Goal: Task Accomplishment & Management: Manage account settings

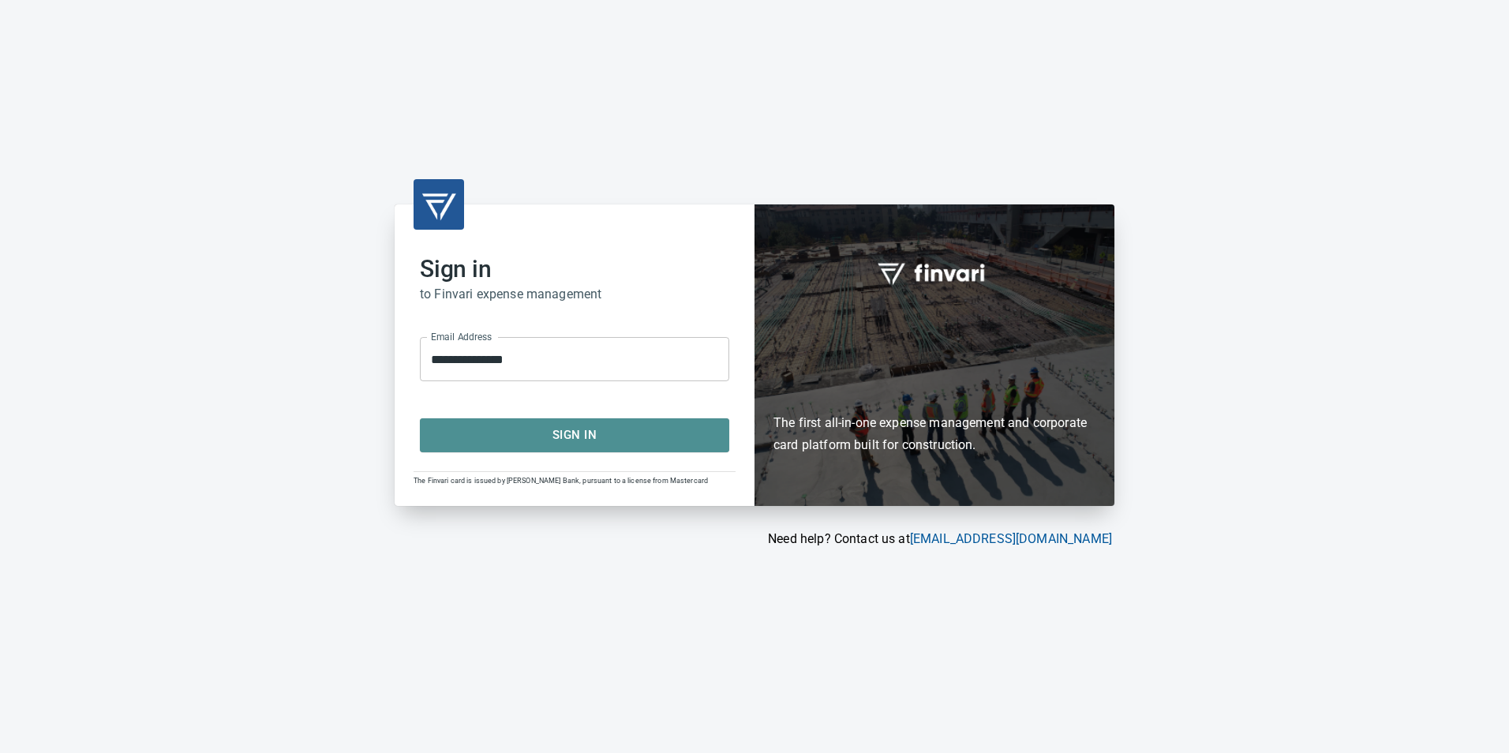
click at [604, 439] on span "Sign In" at bounding box center [574, 435] width 275 height 21
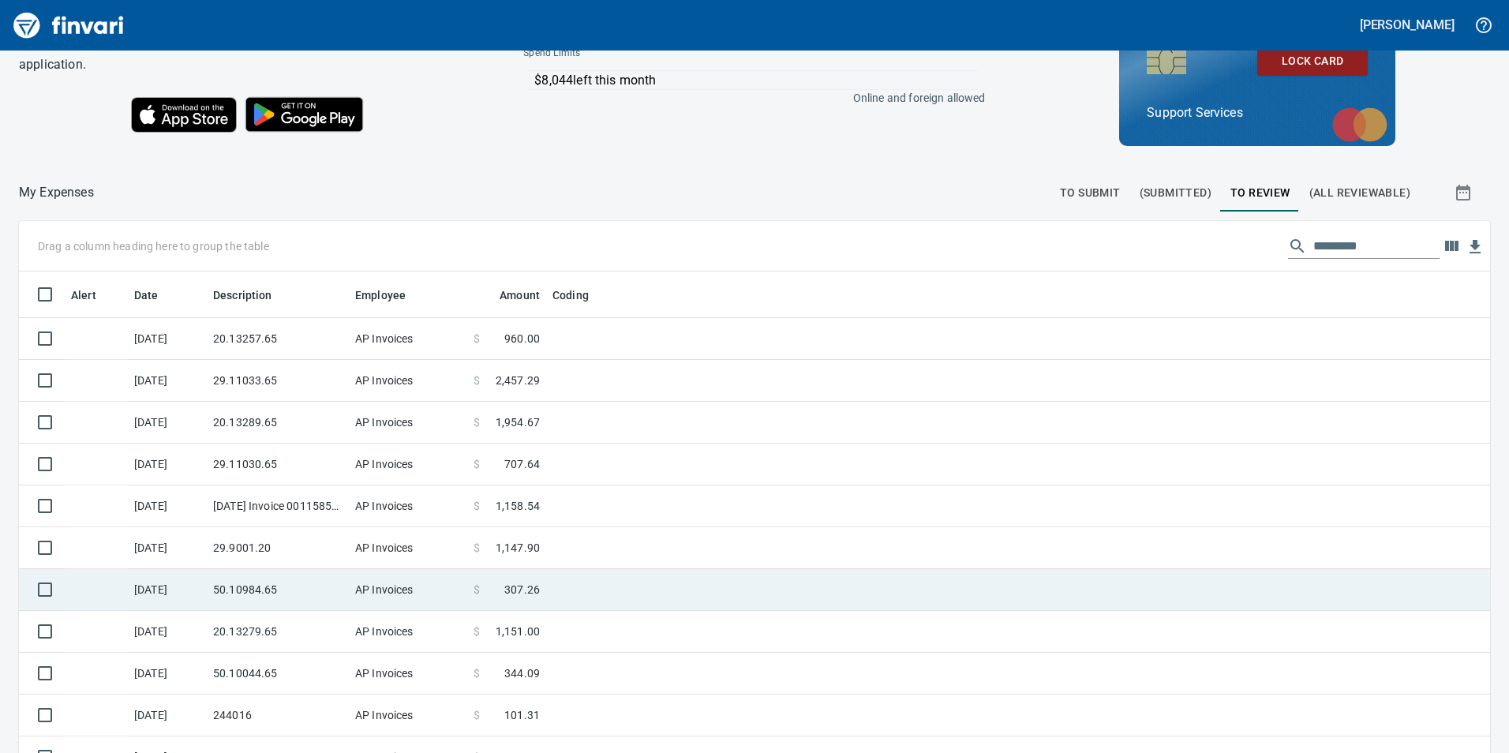
scroll to position [178, 0]
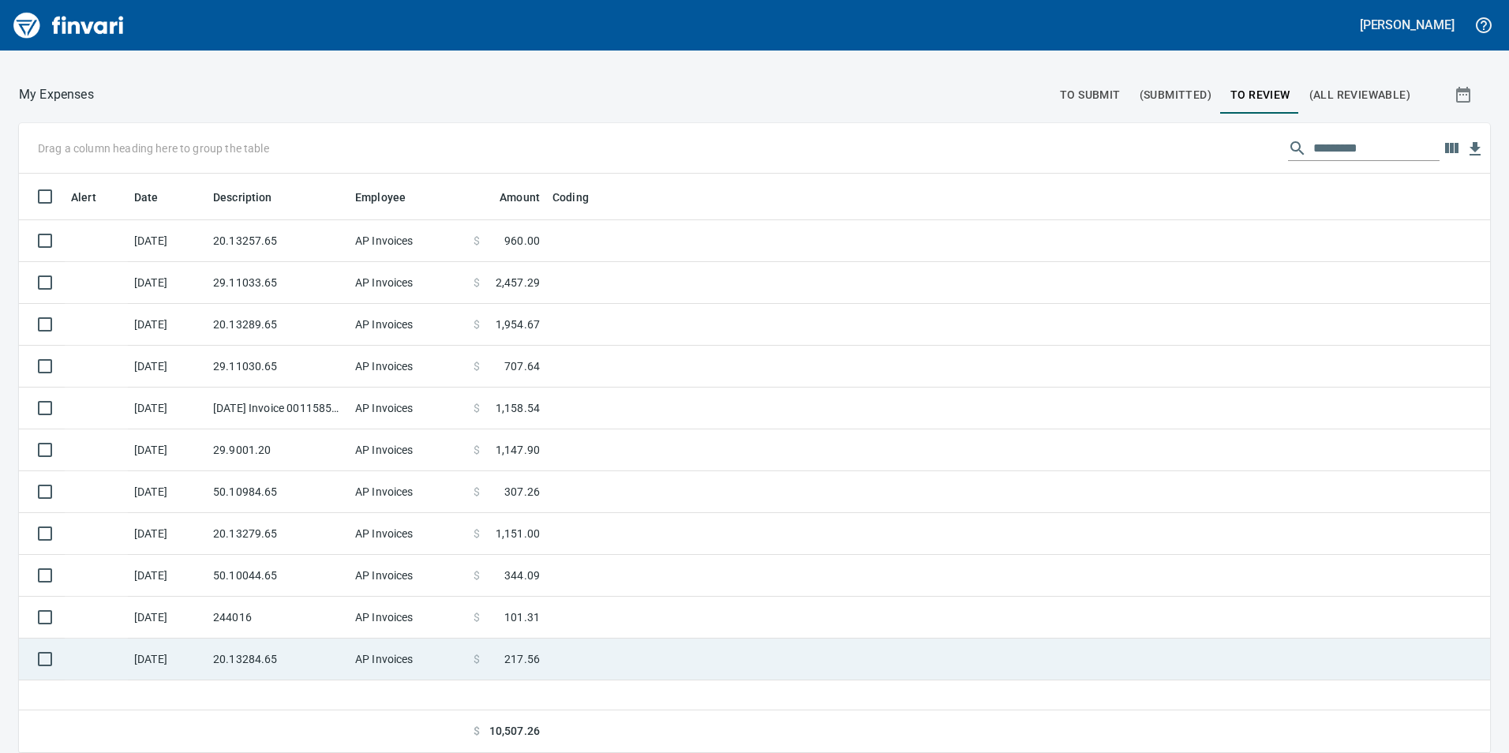
click at [663, 667] on td at bounding box center [743, 660] width 395 height 42
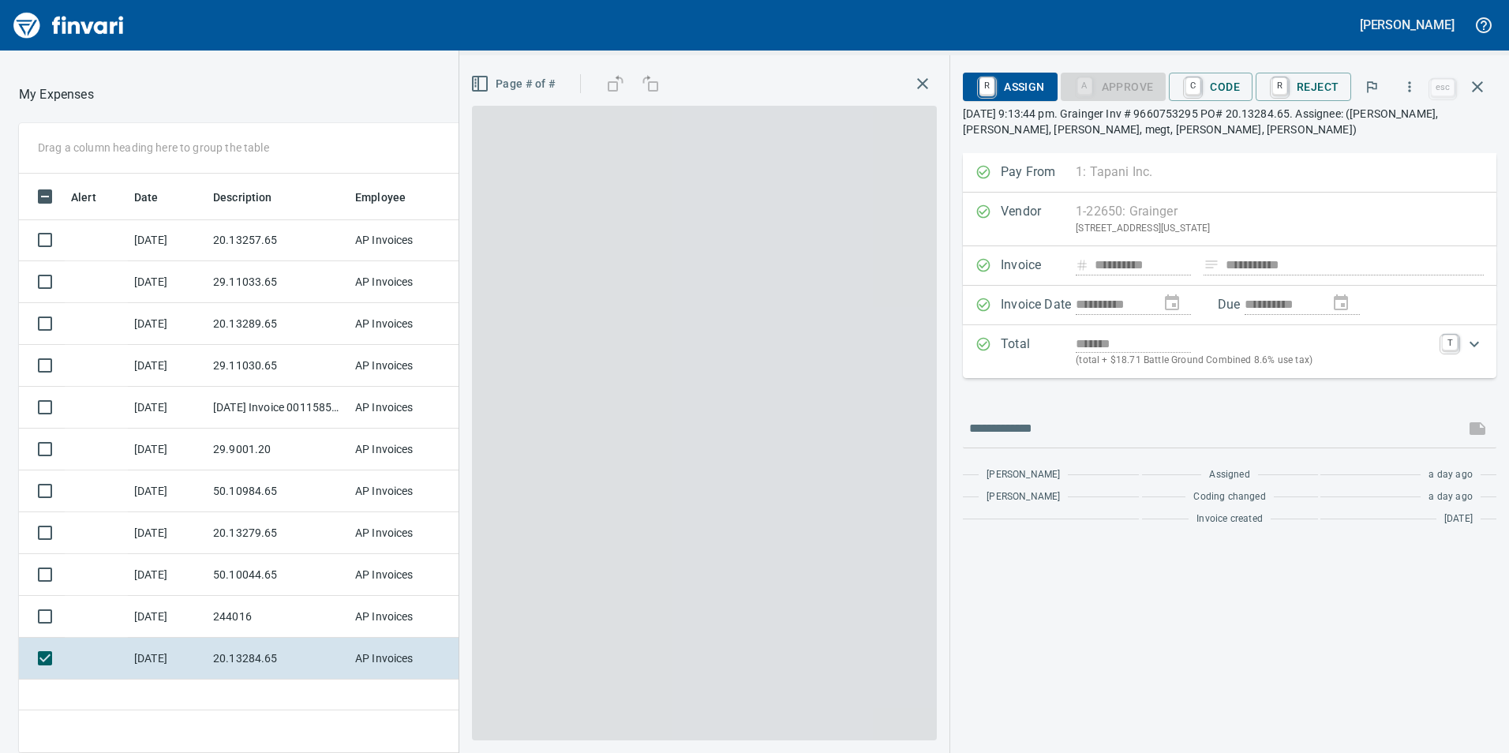
scroll to position [568, 1053]
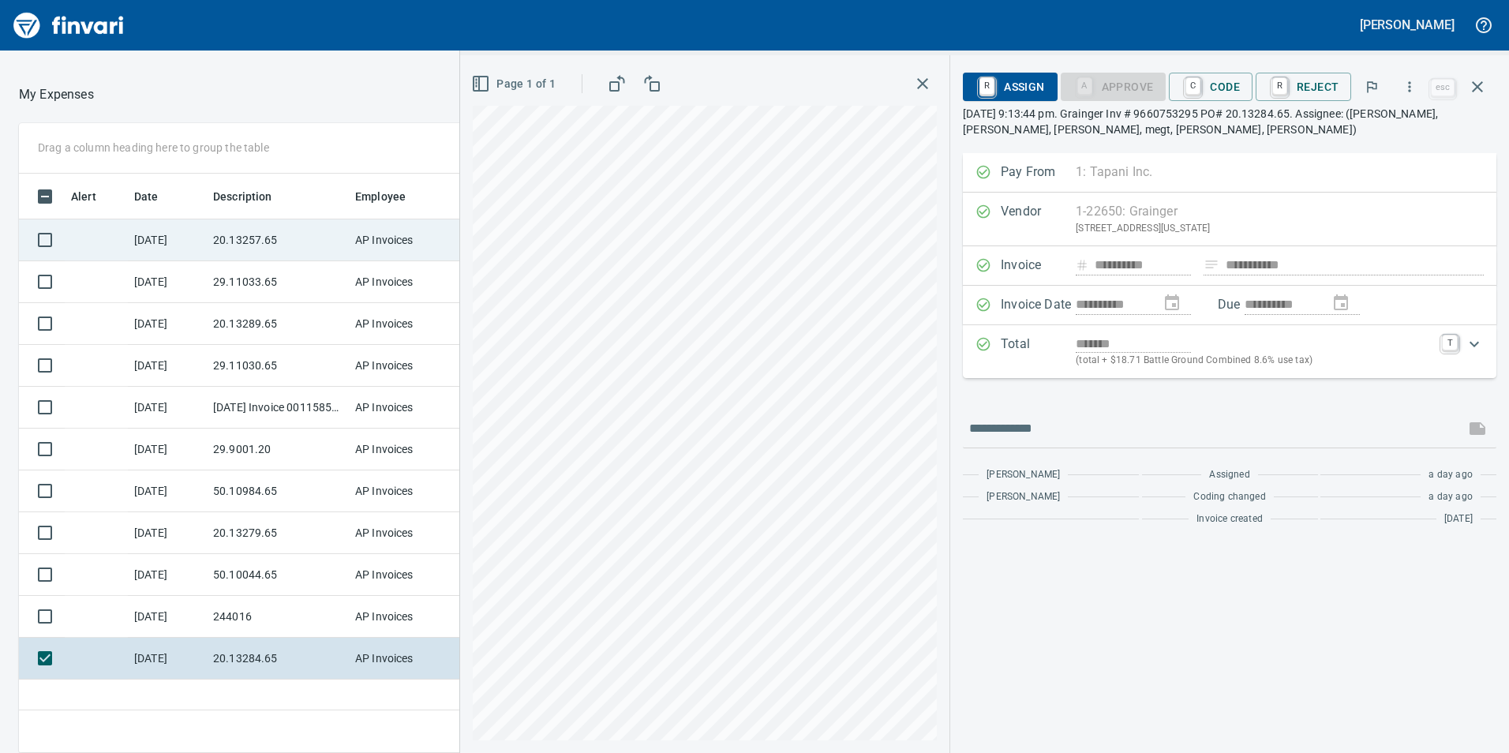
click at [264, 251] on td "20.13257.65" at bounding box center [278, 240] width 142 height 42
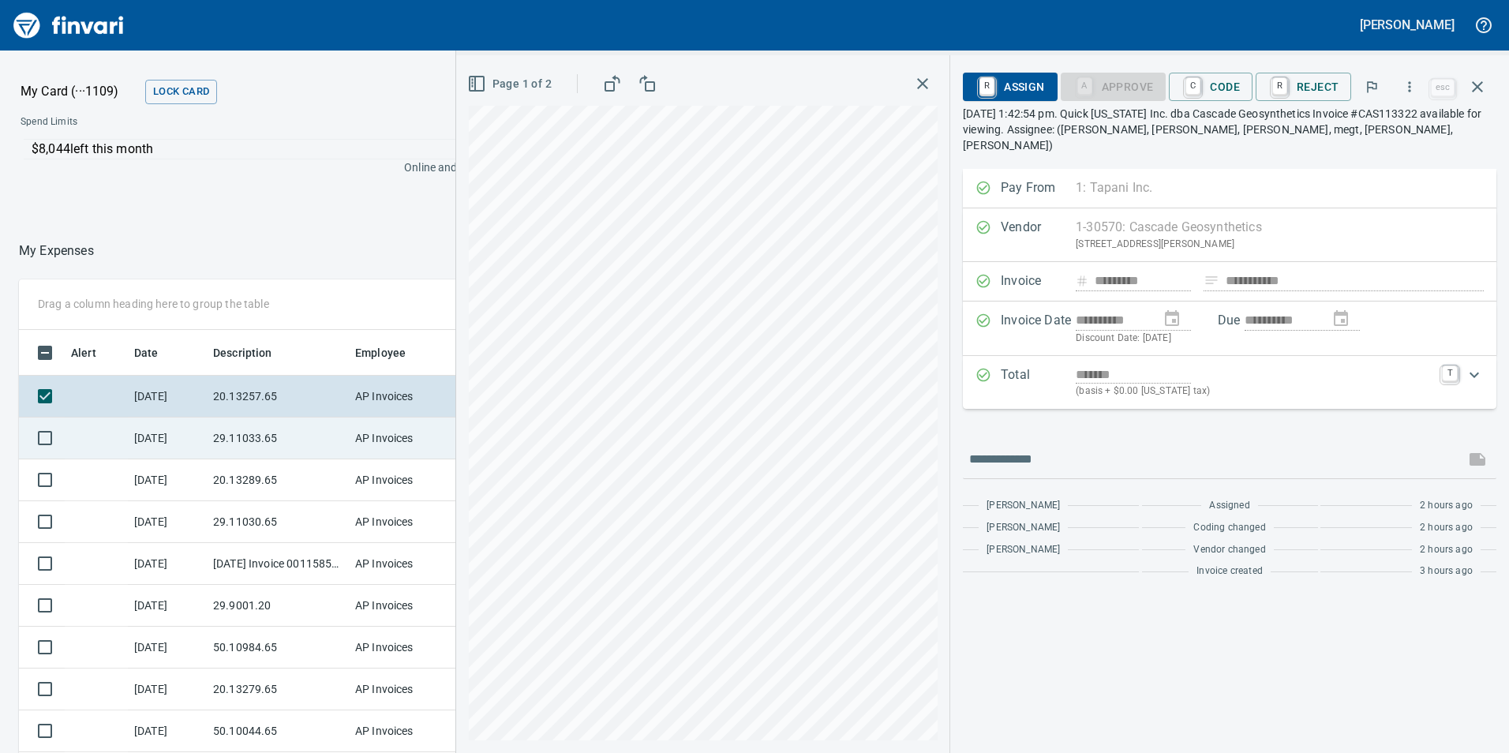
click at [343, 435] on td "29.11033.65" at bounding box center [278, 439] width 142 height 42
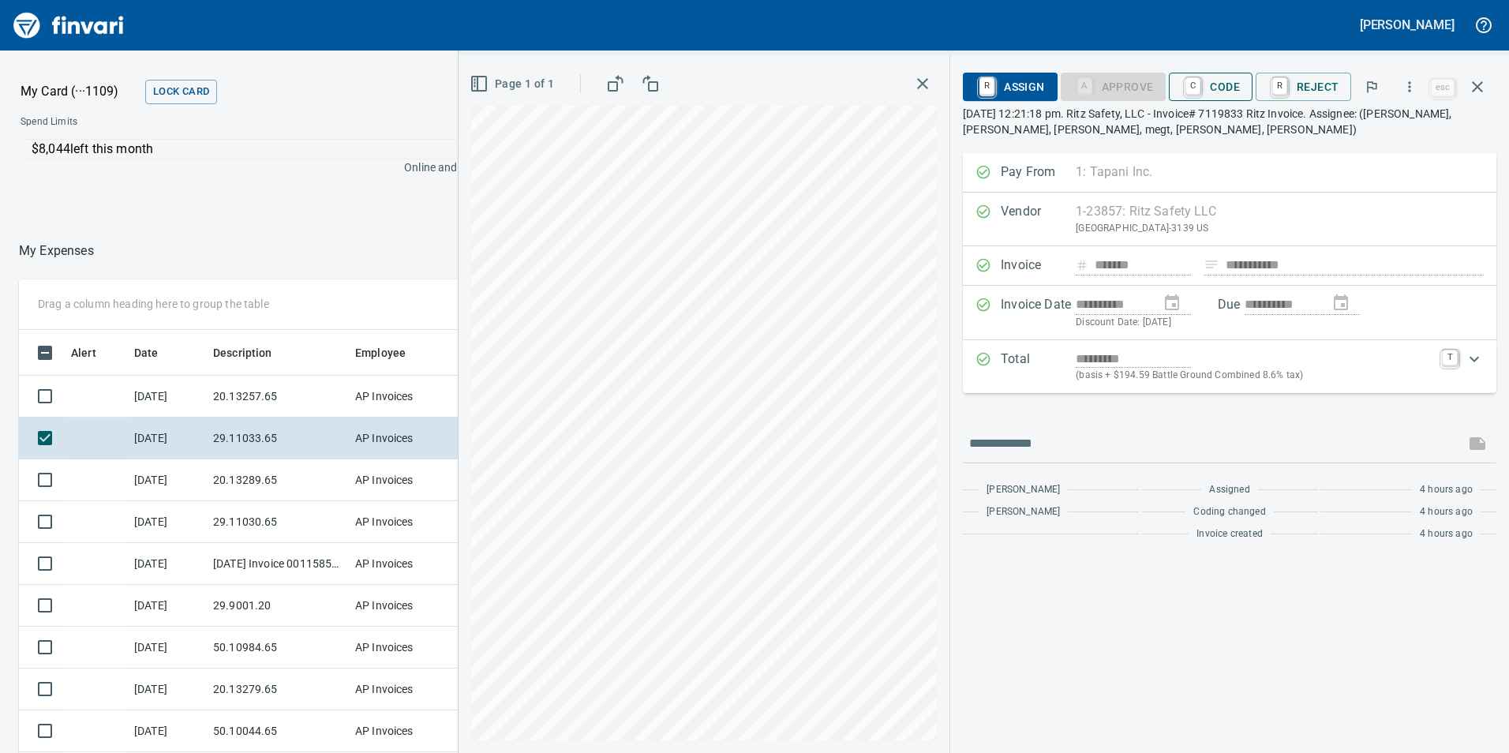
click at [1211, 85] on span "C Code" at bounding box center [1211, 86] width 58 height 27
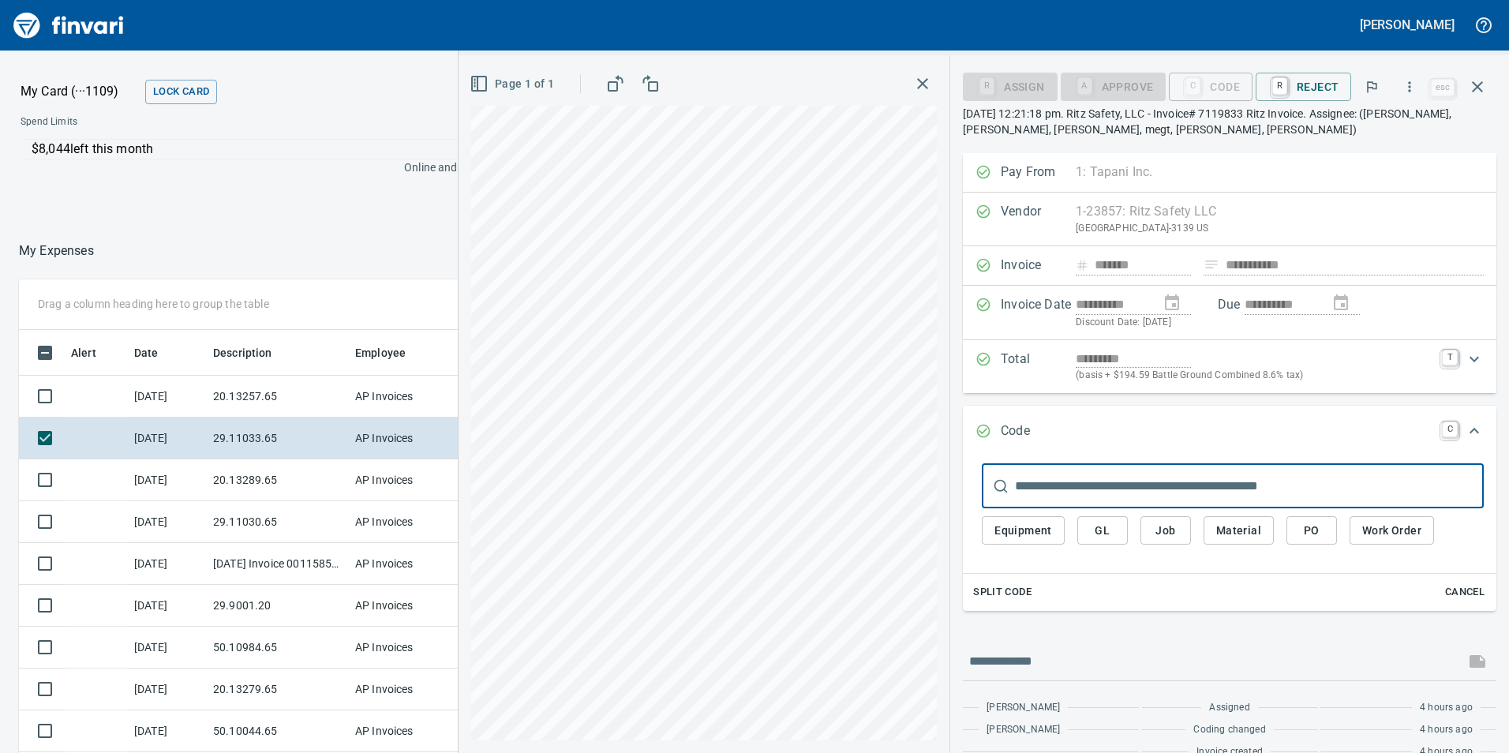
click at [1108, 532] on span "GL" at bounding box center [1102, 531] width 25 height 20
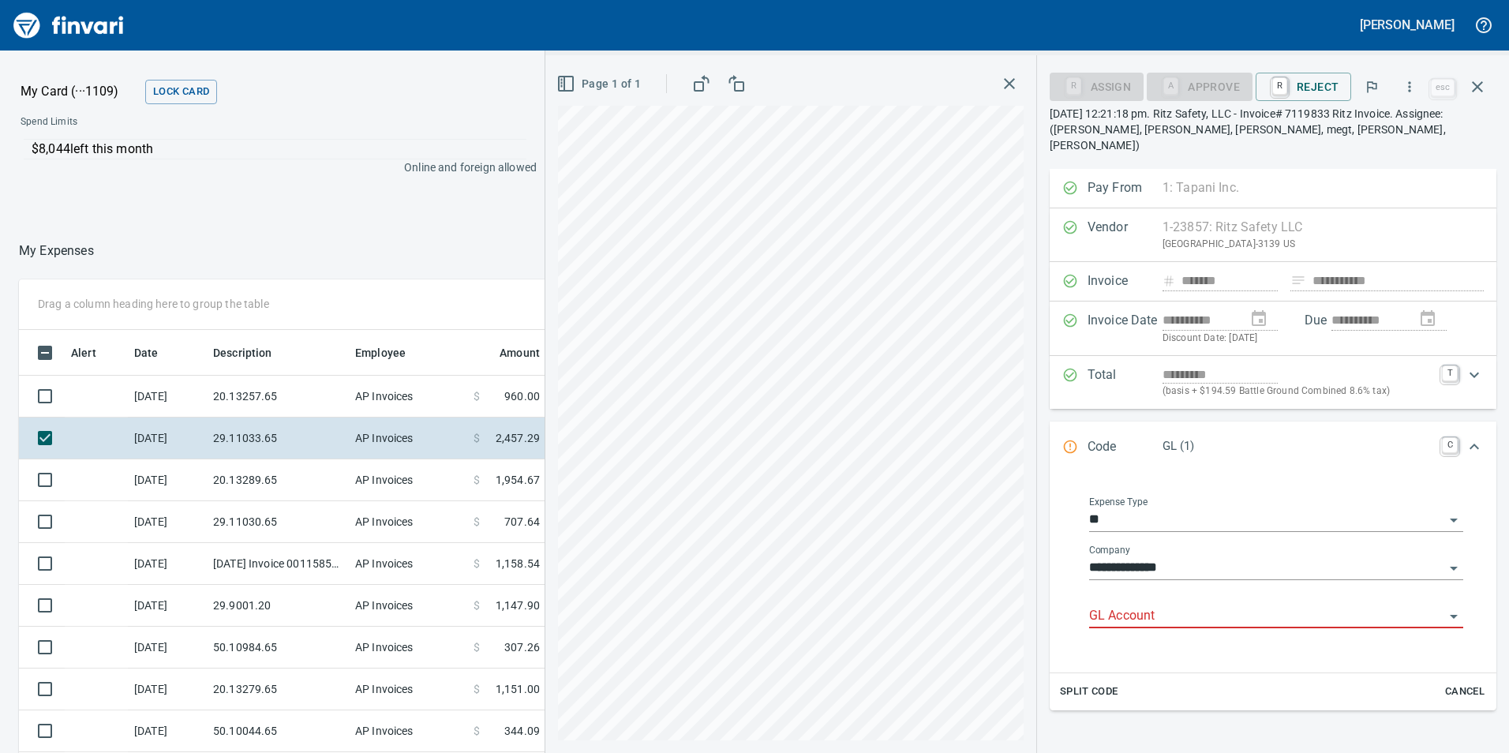
click at [1153, 605] on input "GL Account" at bounding box center [1266, 616] width 355 height 22
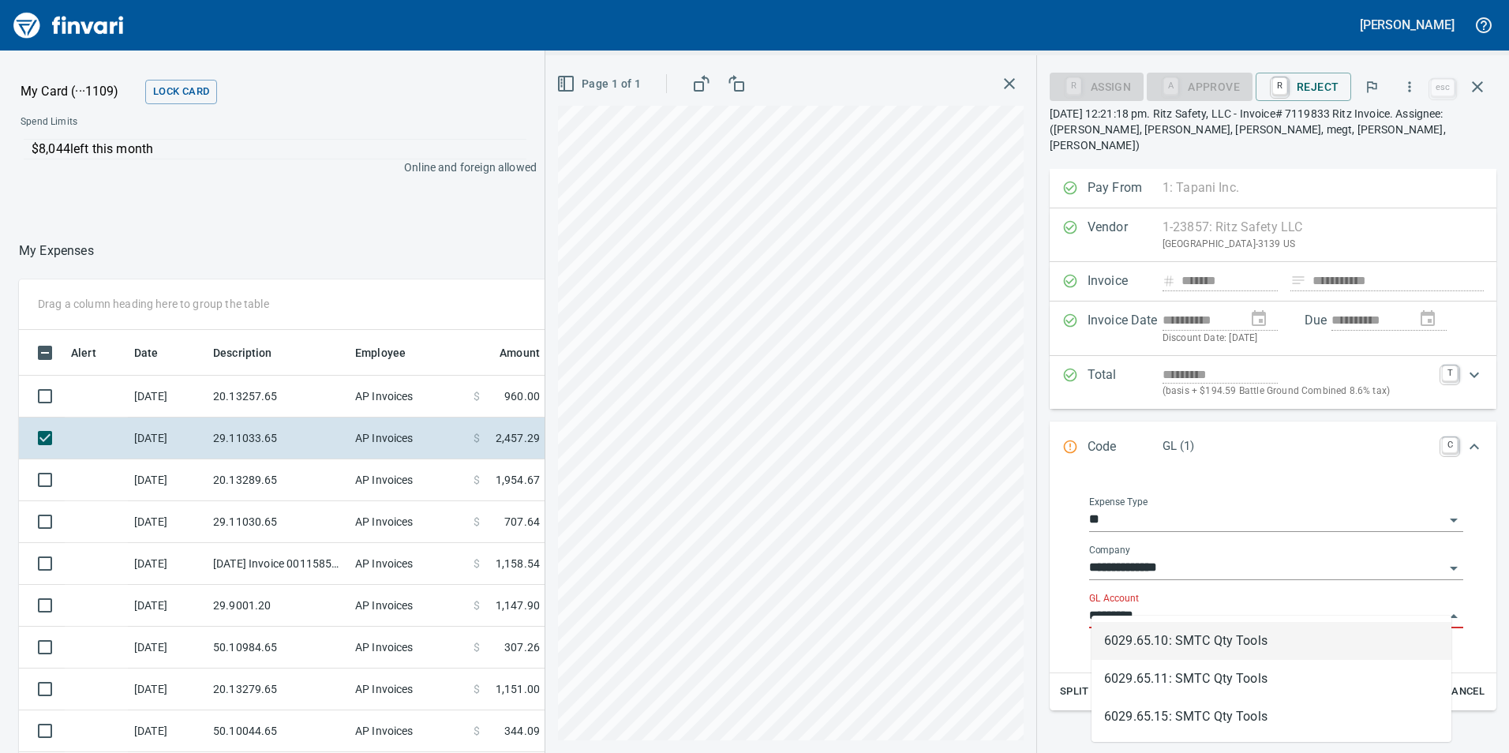
scroll to position [568, 1053]
click at [1156, 644] on li "6029.65.10: SMTC Qty Tools" at bounding box center [1272, 641] width 360 height 38
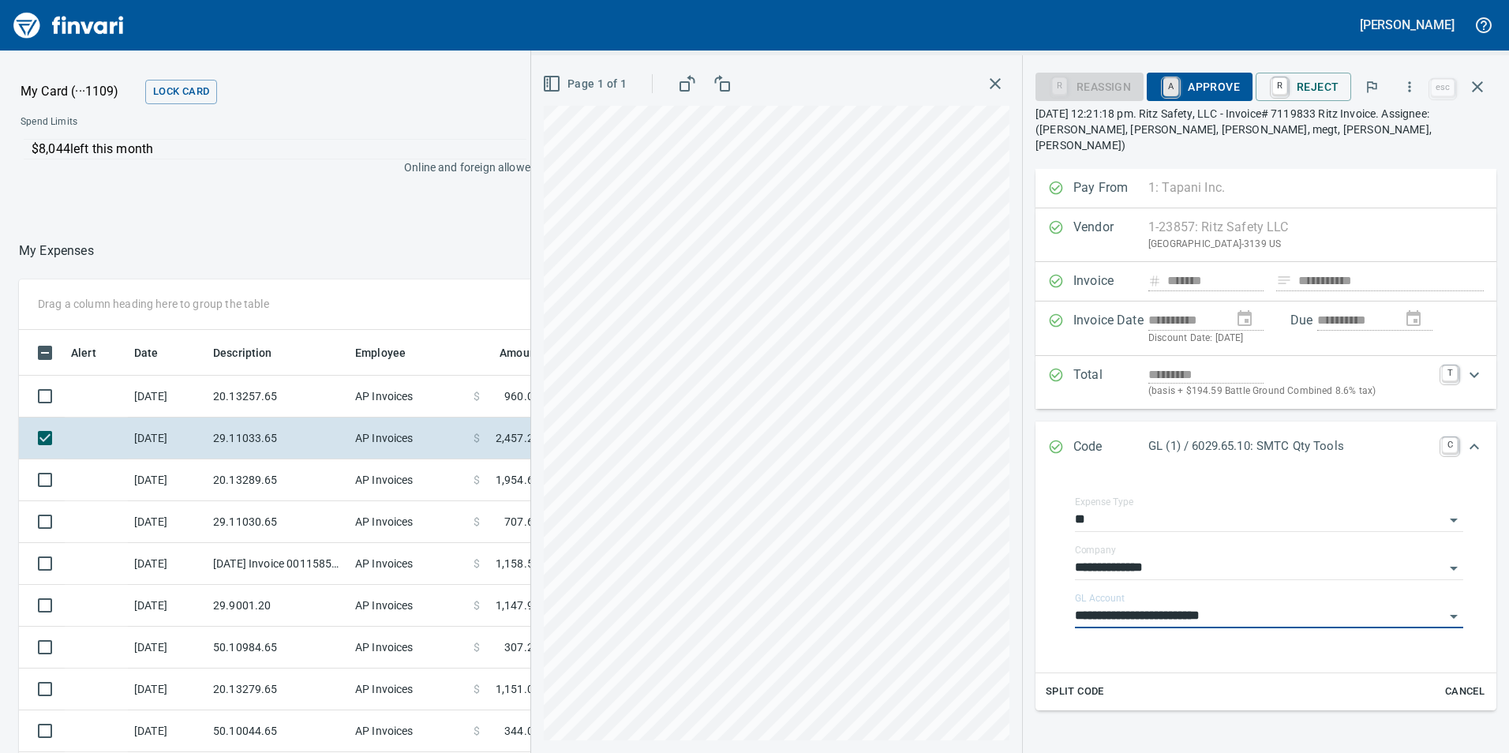
type input "**********"
click at [1179, 78] on link "A" at bounding box center [1171, 86] width 15 height 17
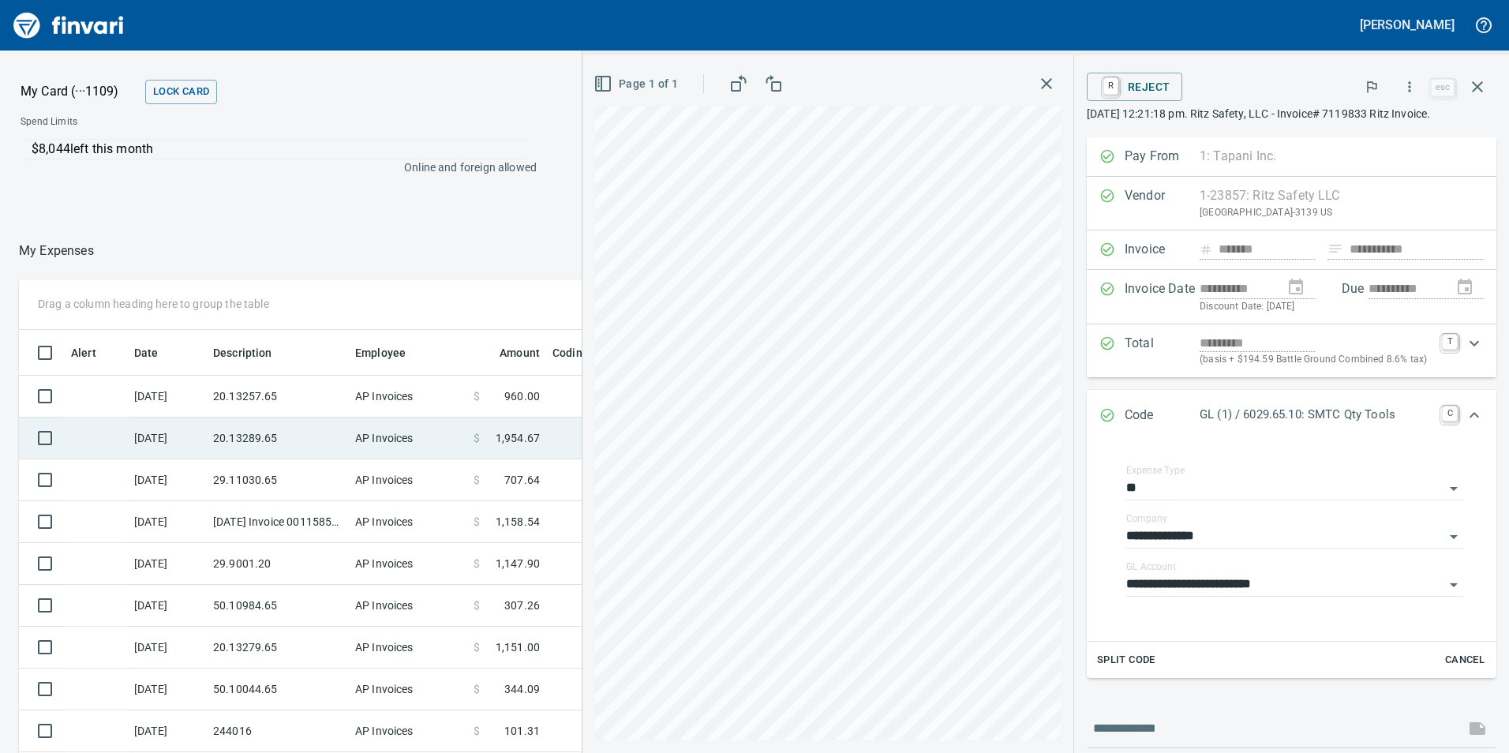
click at [311, 454] on td "20.13289.65" at bounding box center [278, 439] width 142 height 42
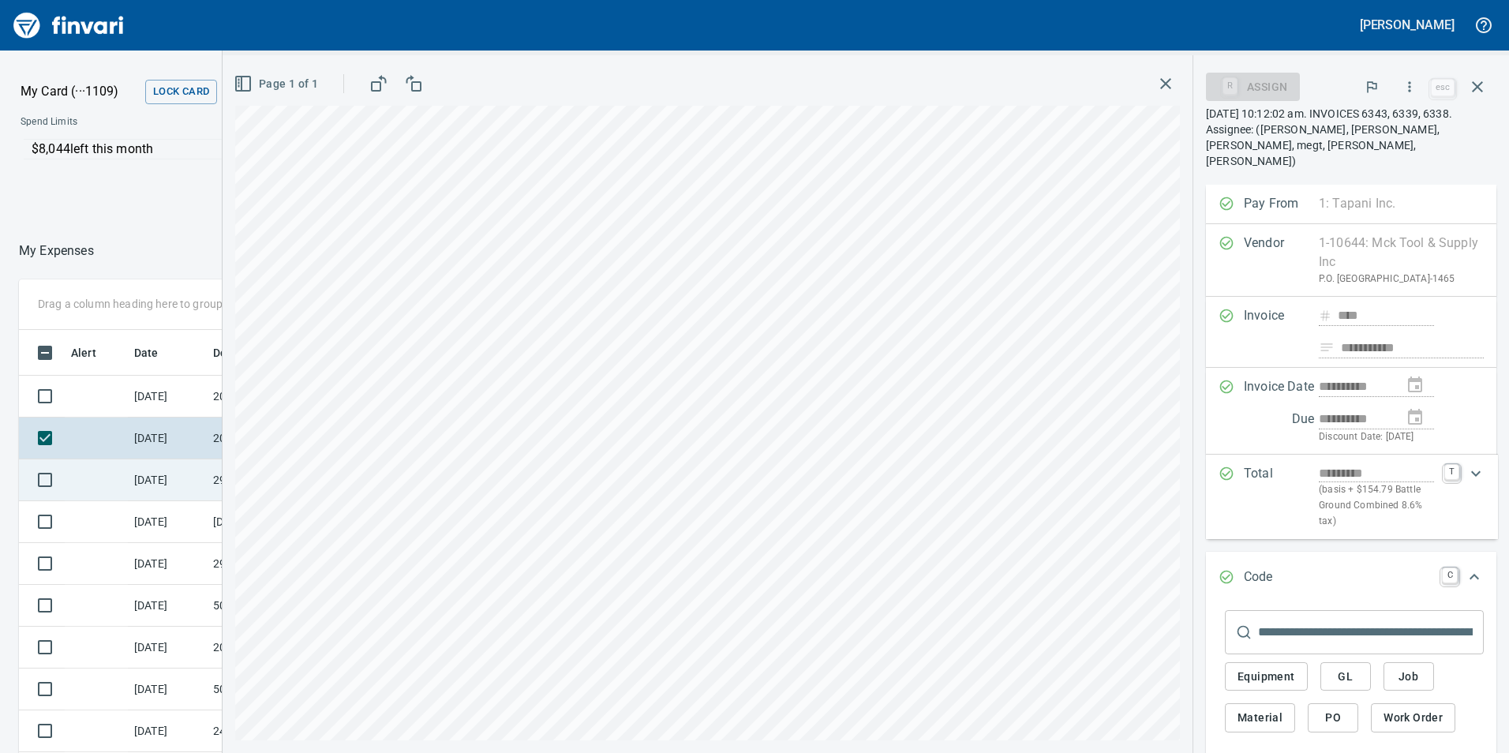
click at [76, 491] on td at bounding box center [96, 480] width 63 height 42
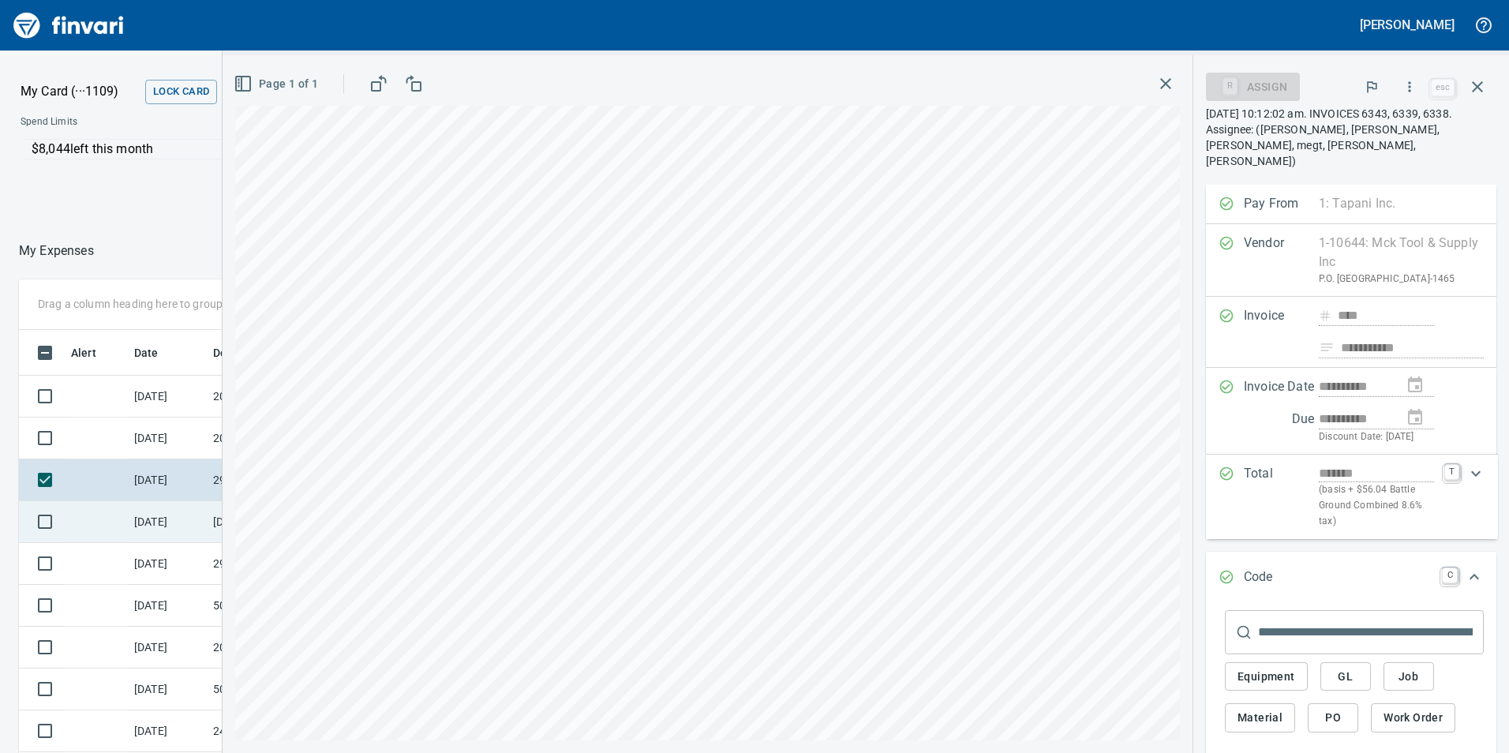
click at [175, 530] on td "[DATE]" at bounding box center [167, 522] width 79 height 42
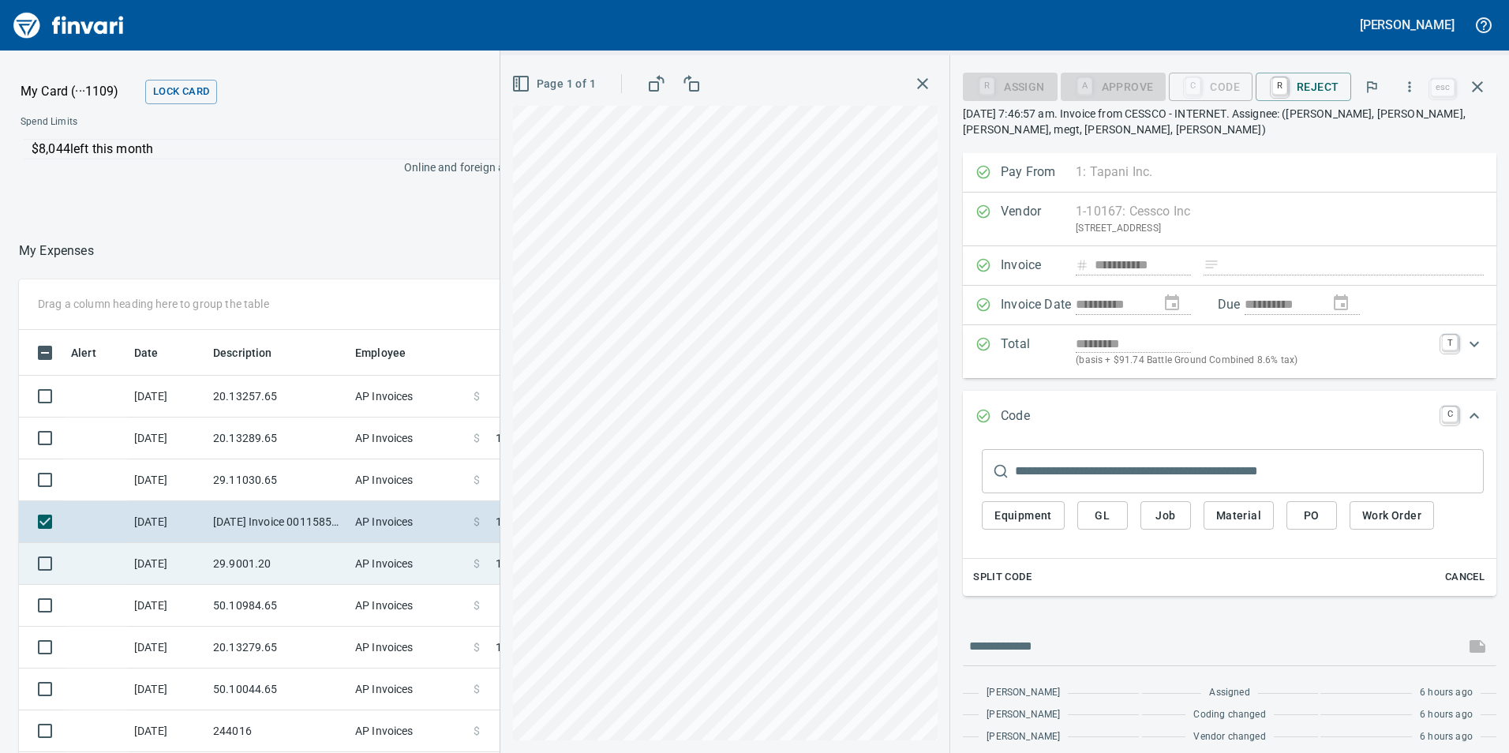
click at [286, 565] on td "29.9001.20" at bounding box center [278, 564] width 142 height 42
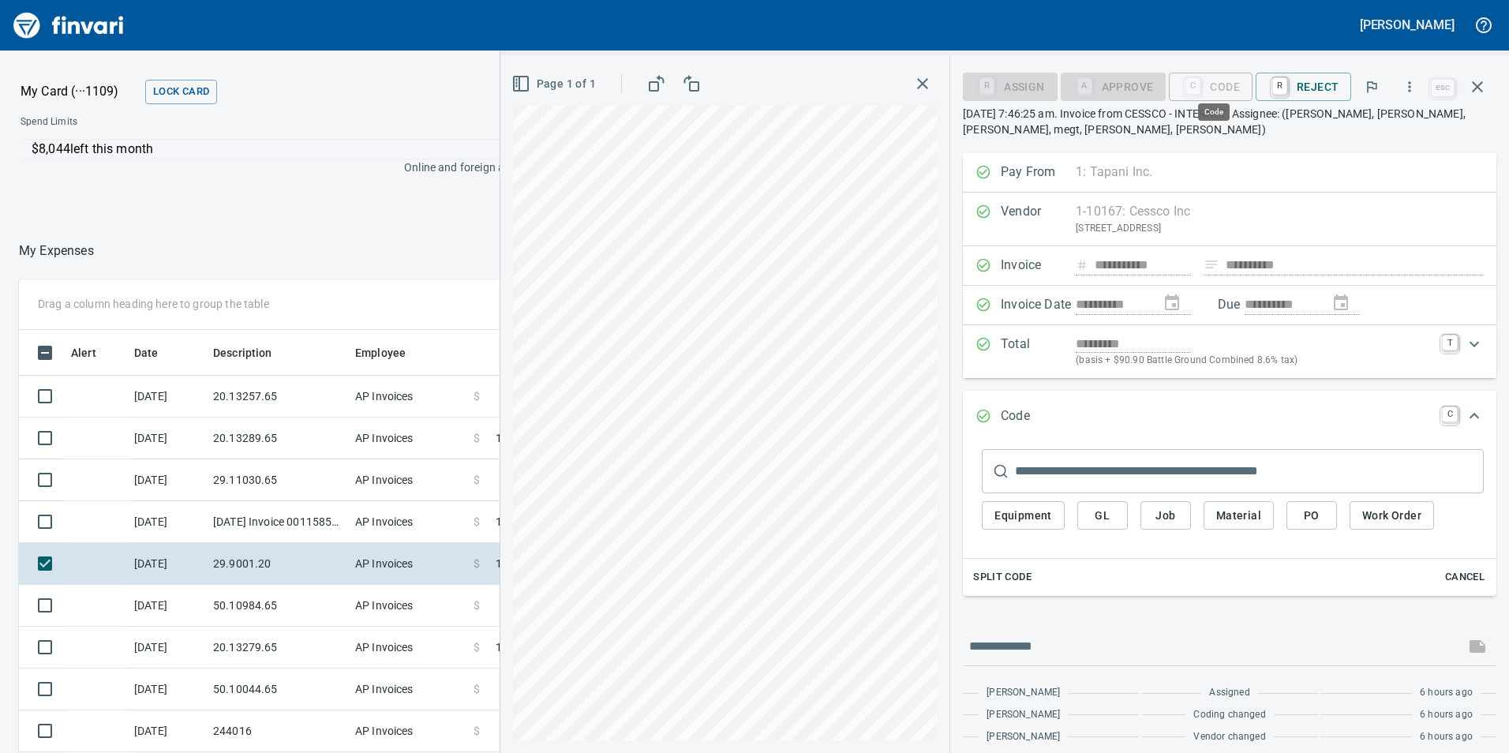
scroll to position [568, 1053]
click at [1106, 511] on span "GL" at bounding box center [1102, 516] width 25 height 20
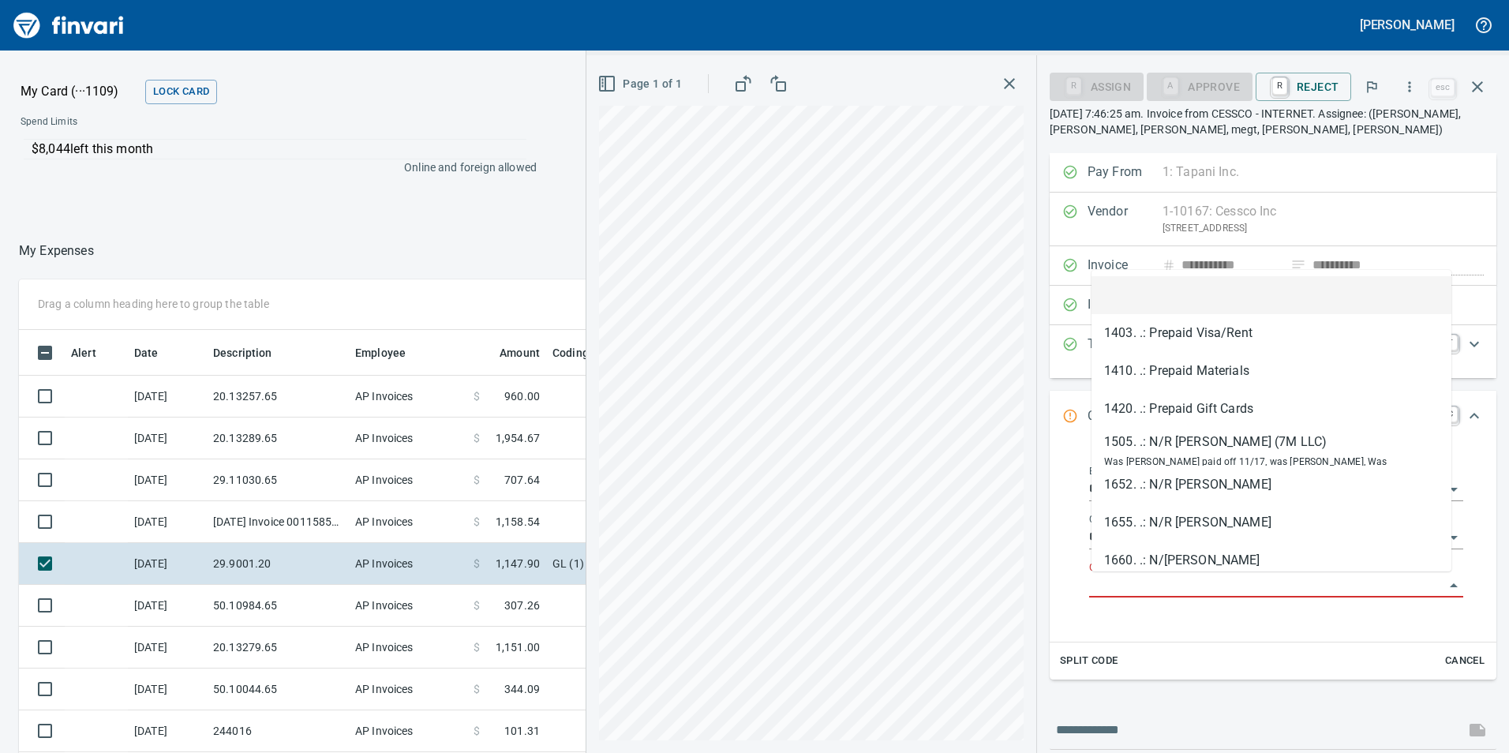
click at [1166, 583] on input "GL Account" at bounding box center [1266, 586] width 355 height 22
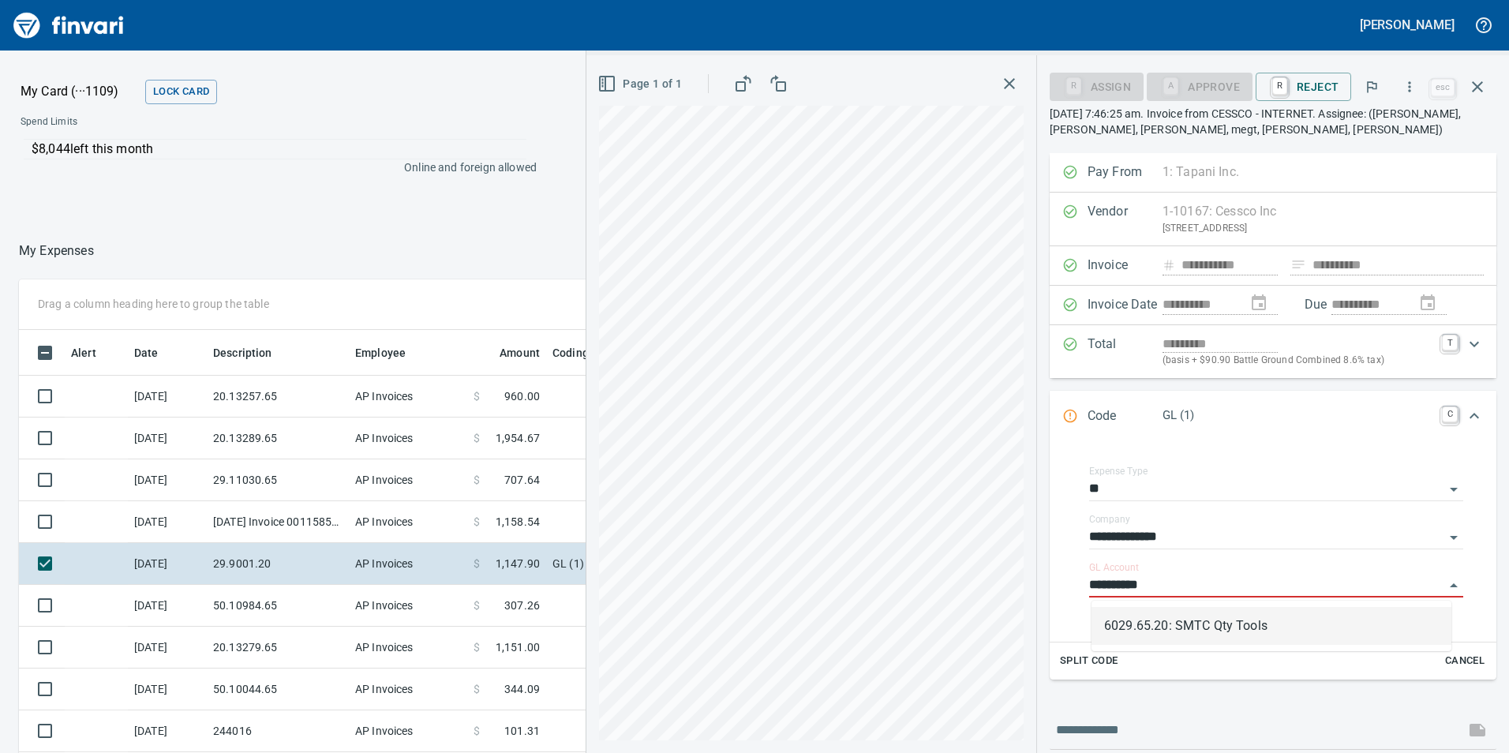
click at [1247, 617] on li "6029.65.20: SMTC Qty Tools" at bounding box center [1272, 626] width 360 height 38
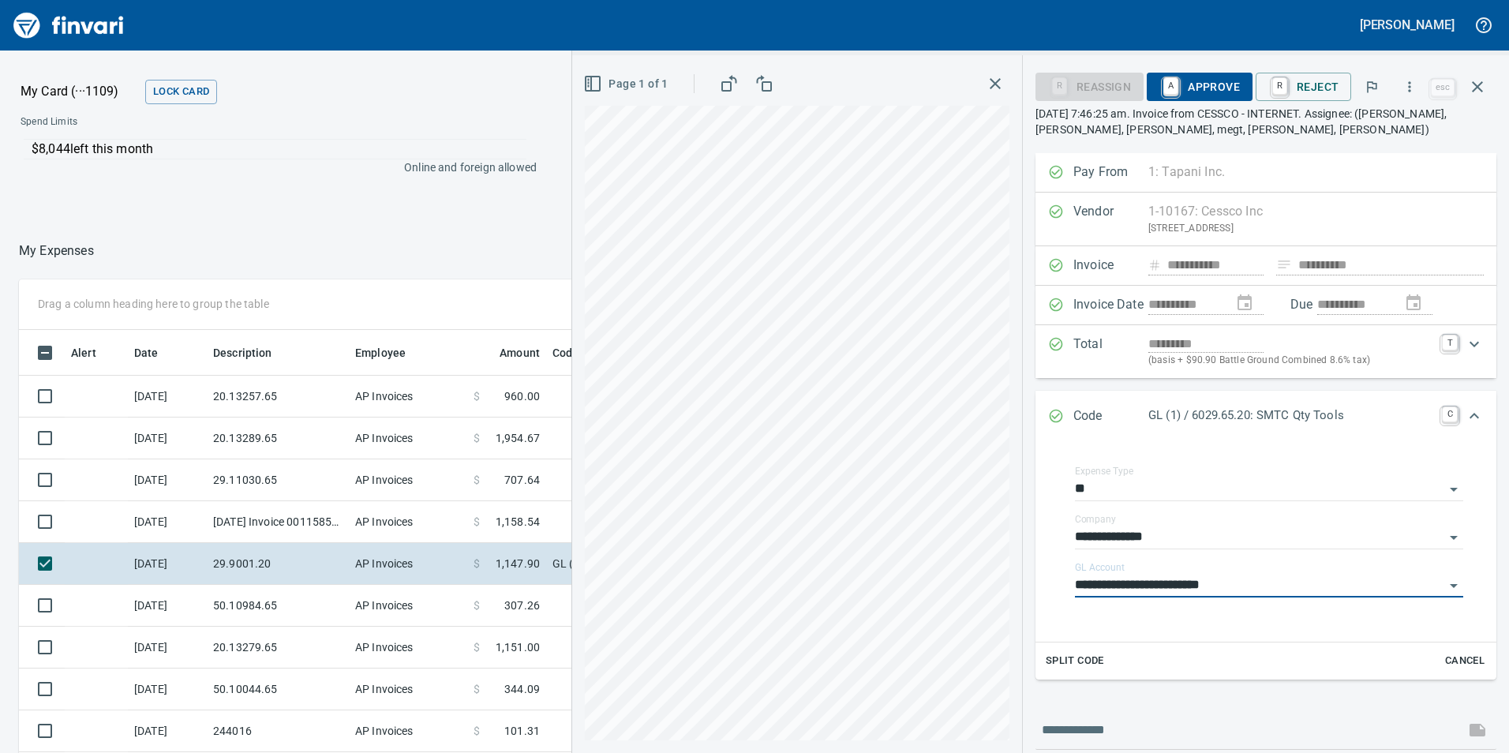
type input "**********"
click at [1211, 94] on span "A Approve" at bounding box center [1200, 86] width 81 height 27
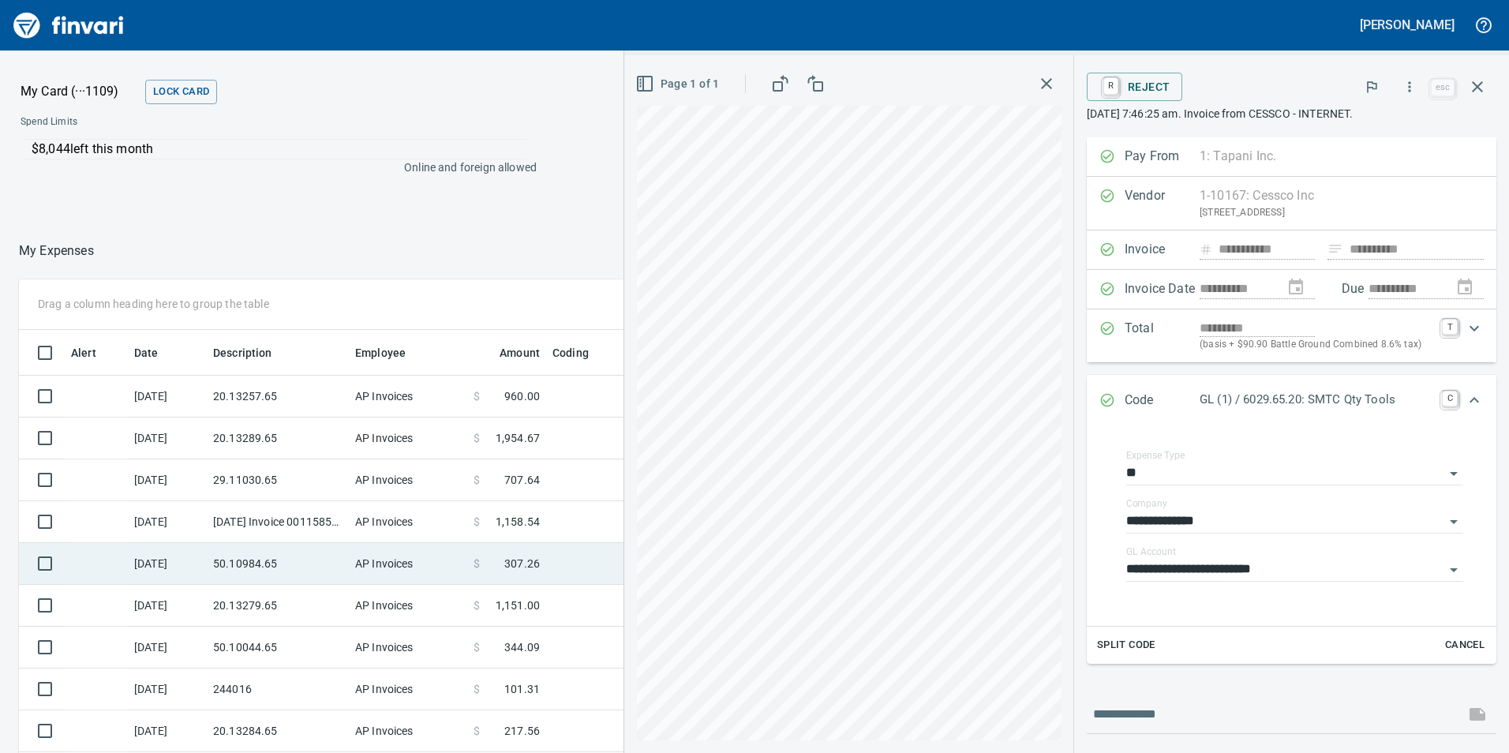
click at [265, 558] on td "50.10984.65" at bounding box center [278, 564] width 142 height 42
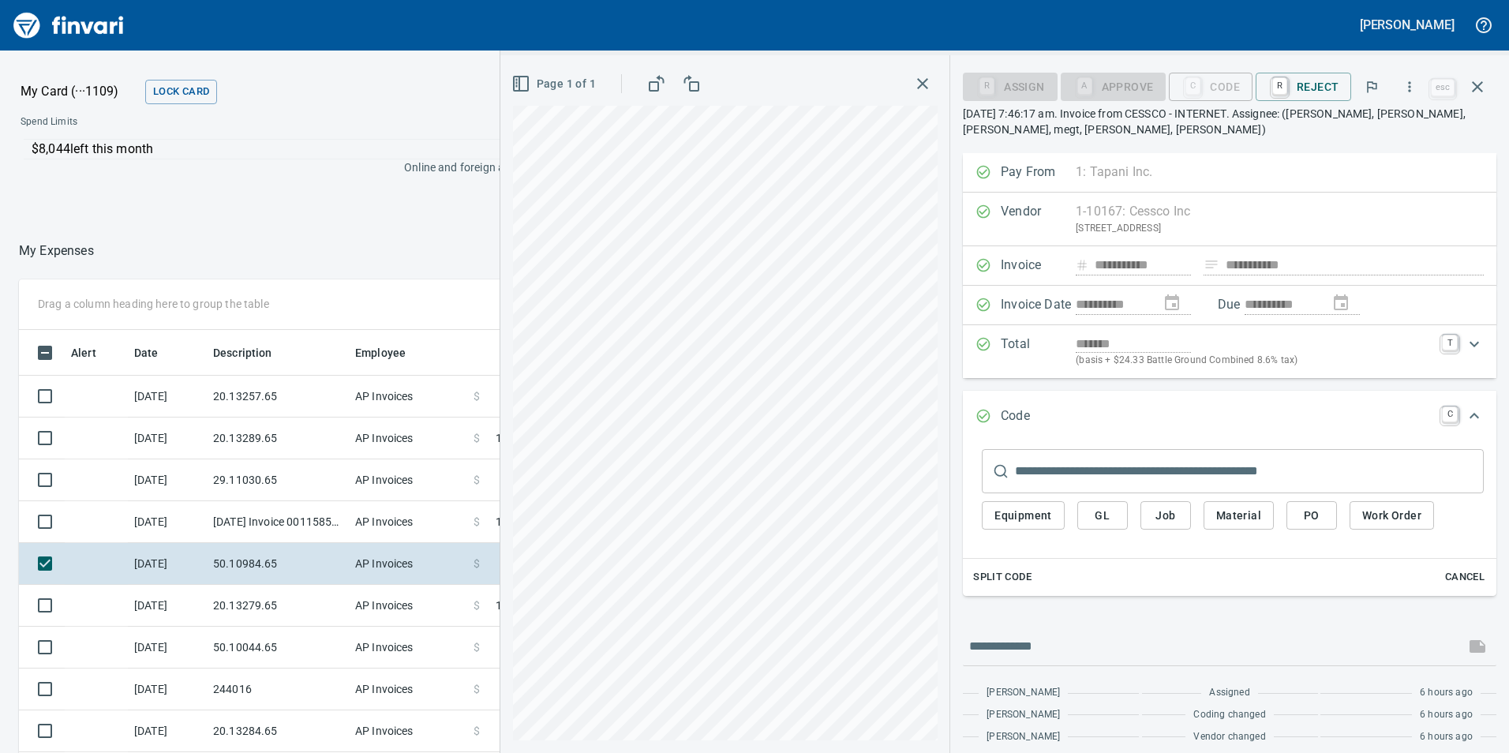
click at [1096, 512] on span "GL" at bounding box center [1102, 516] width 25 height 20
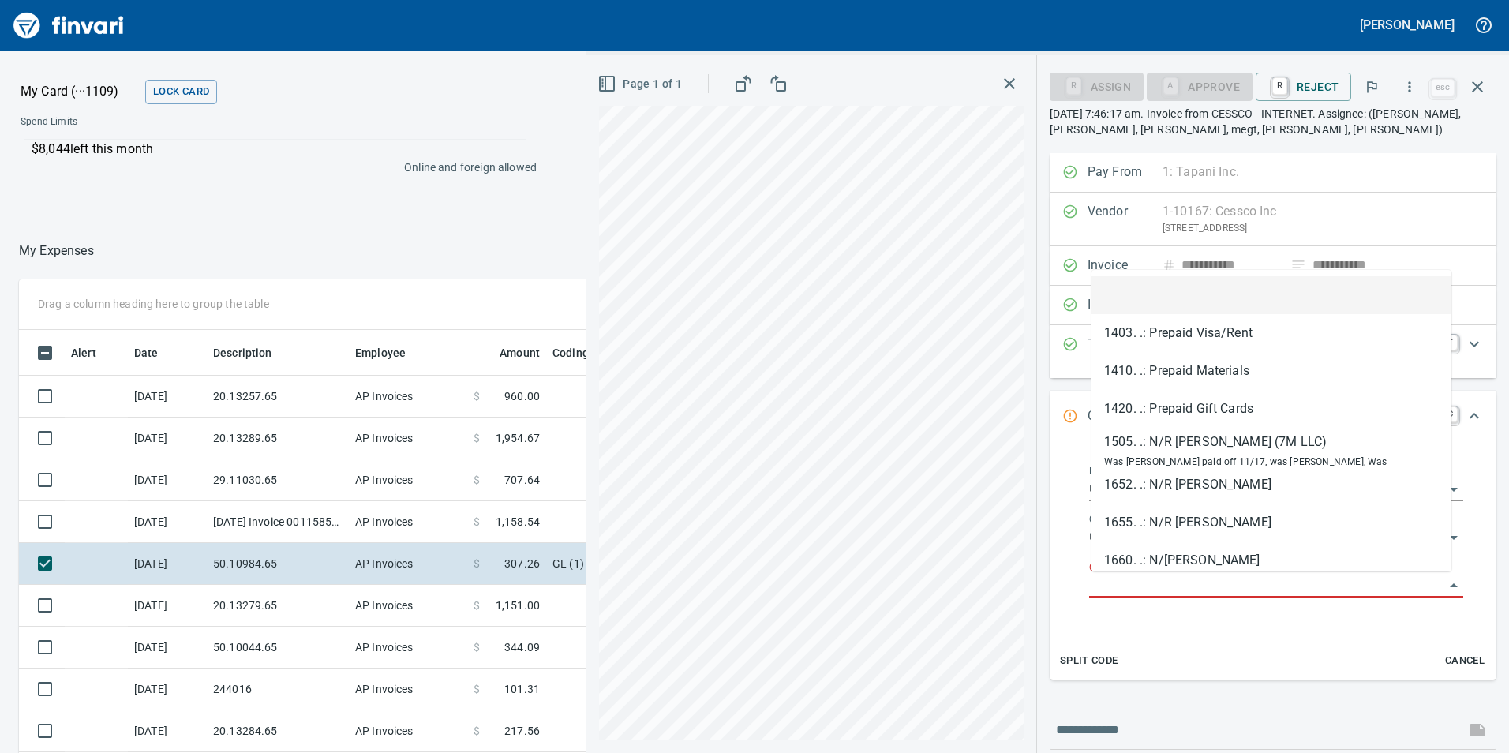
click at [1152, 588] on input "GL Account" at bounding box center [1266, 586] width 355 height 22
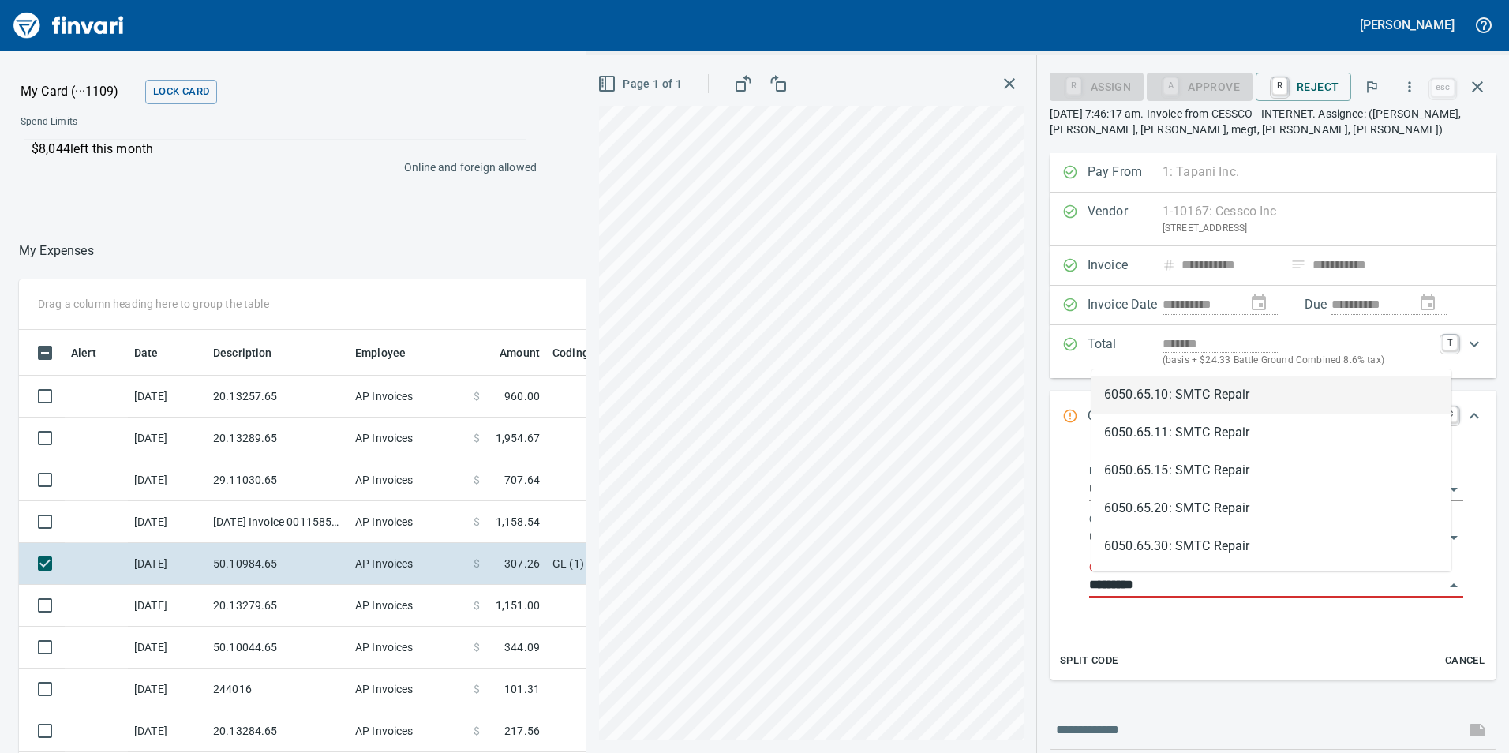
scroll to position [568, 1053]
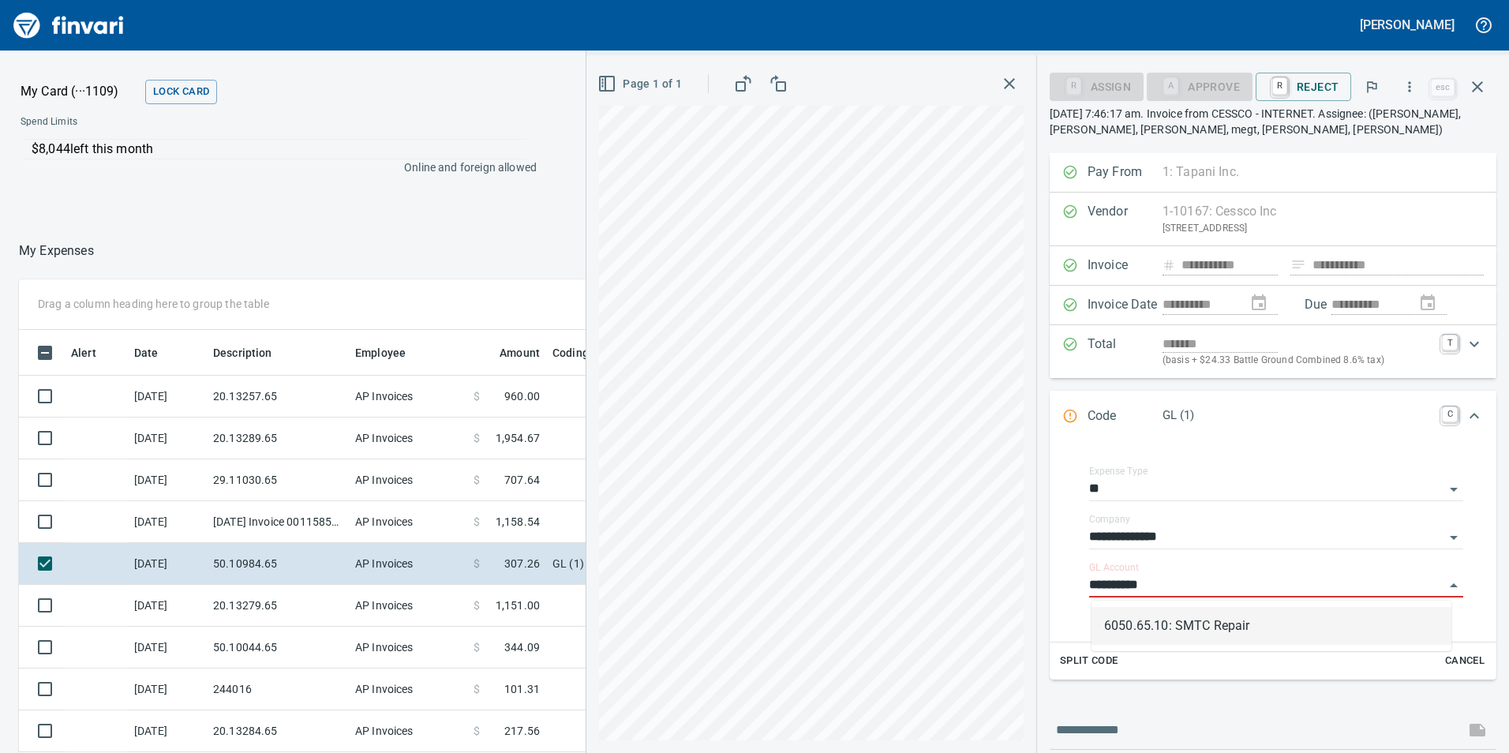
click at [1151, 606] on div "6050.65.10: SMTC Repair" at bounding box center [1272, 626] width 360 height 51
click at [1150, 615] on li "6050.65.10: SMTC Repair" at bounding box center [1272, 626] width 360 height 38
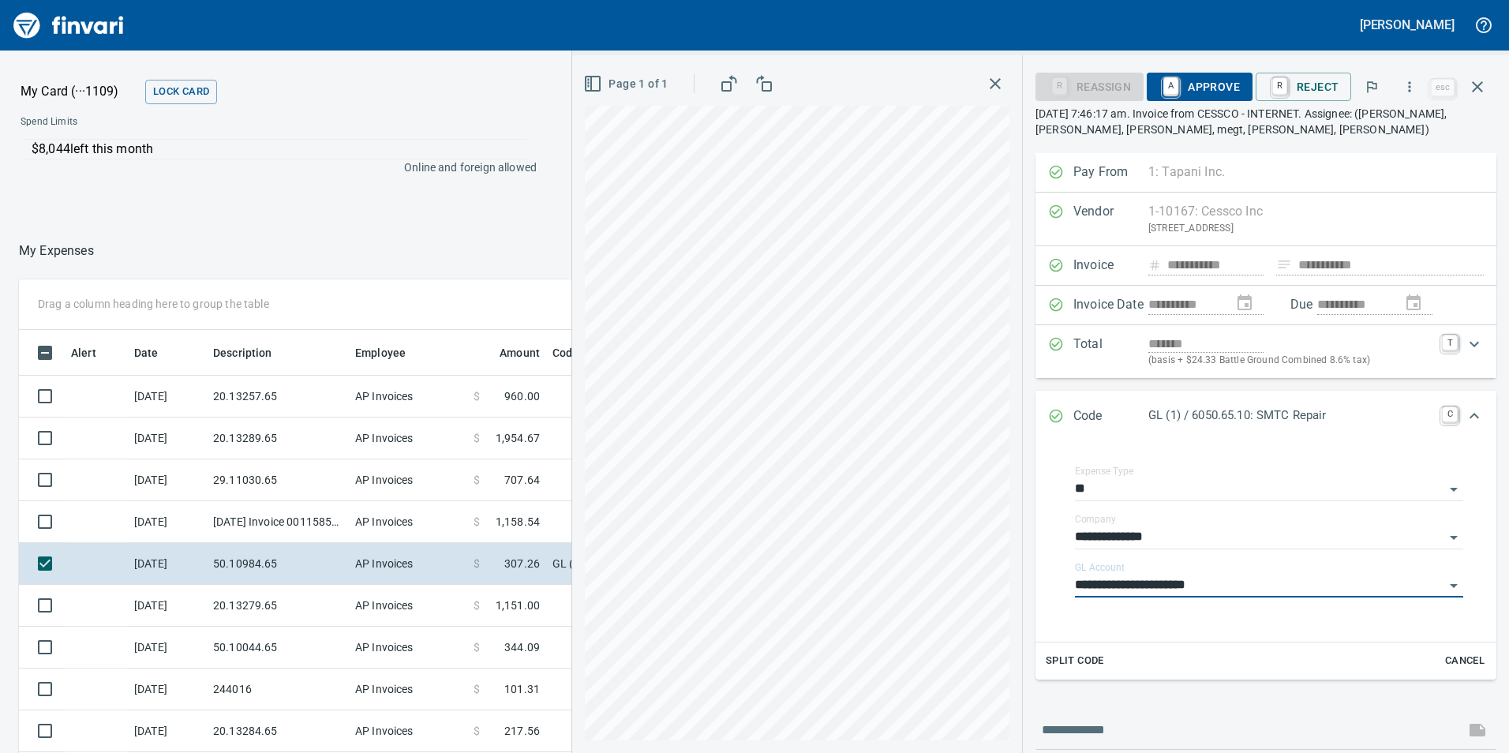
type input "**********"
click at [1218, 82] on span "A Approve" at bounding box center [1200, 86] width 81 height 27
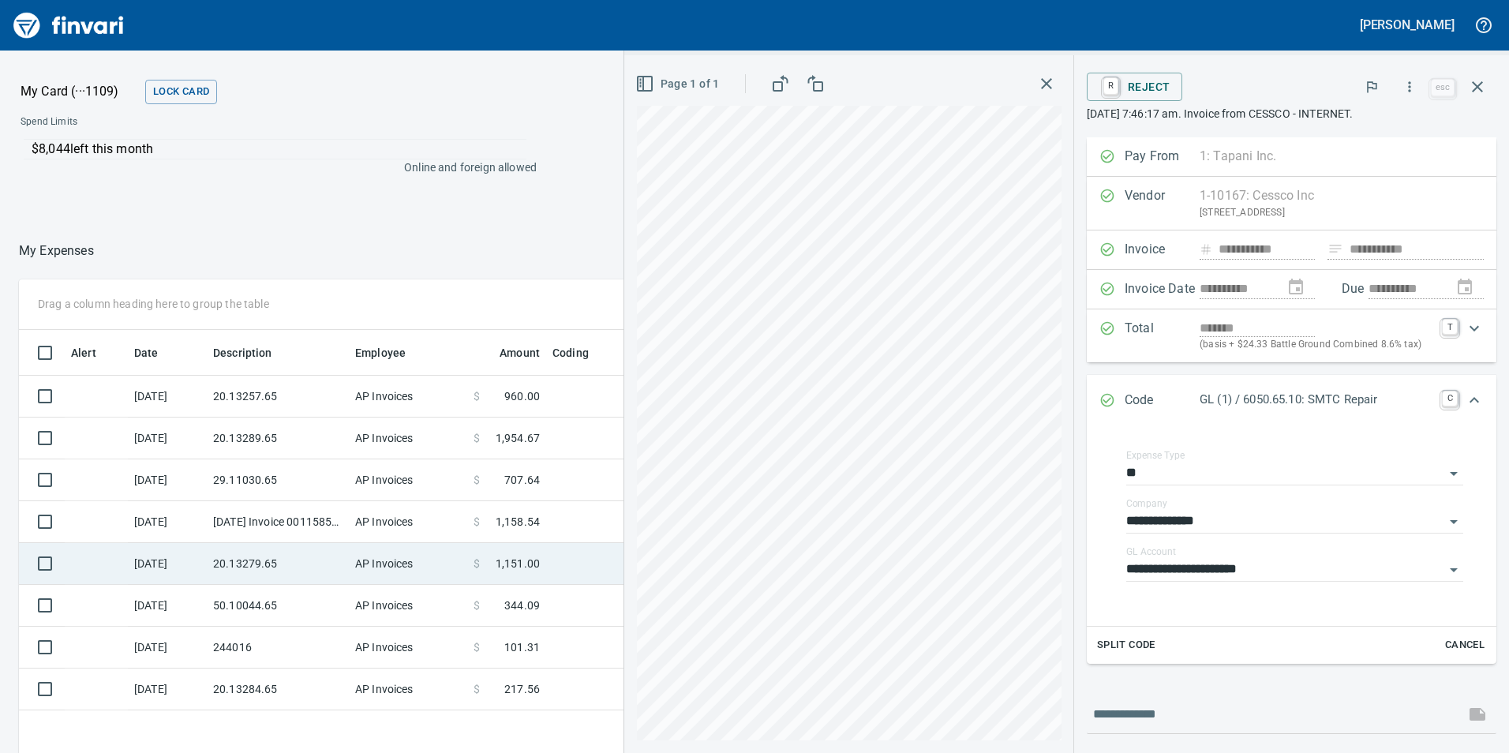
click at [294, 579] on td "20.13279.65" at bounding box center [278, 564] width 142 height 42
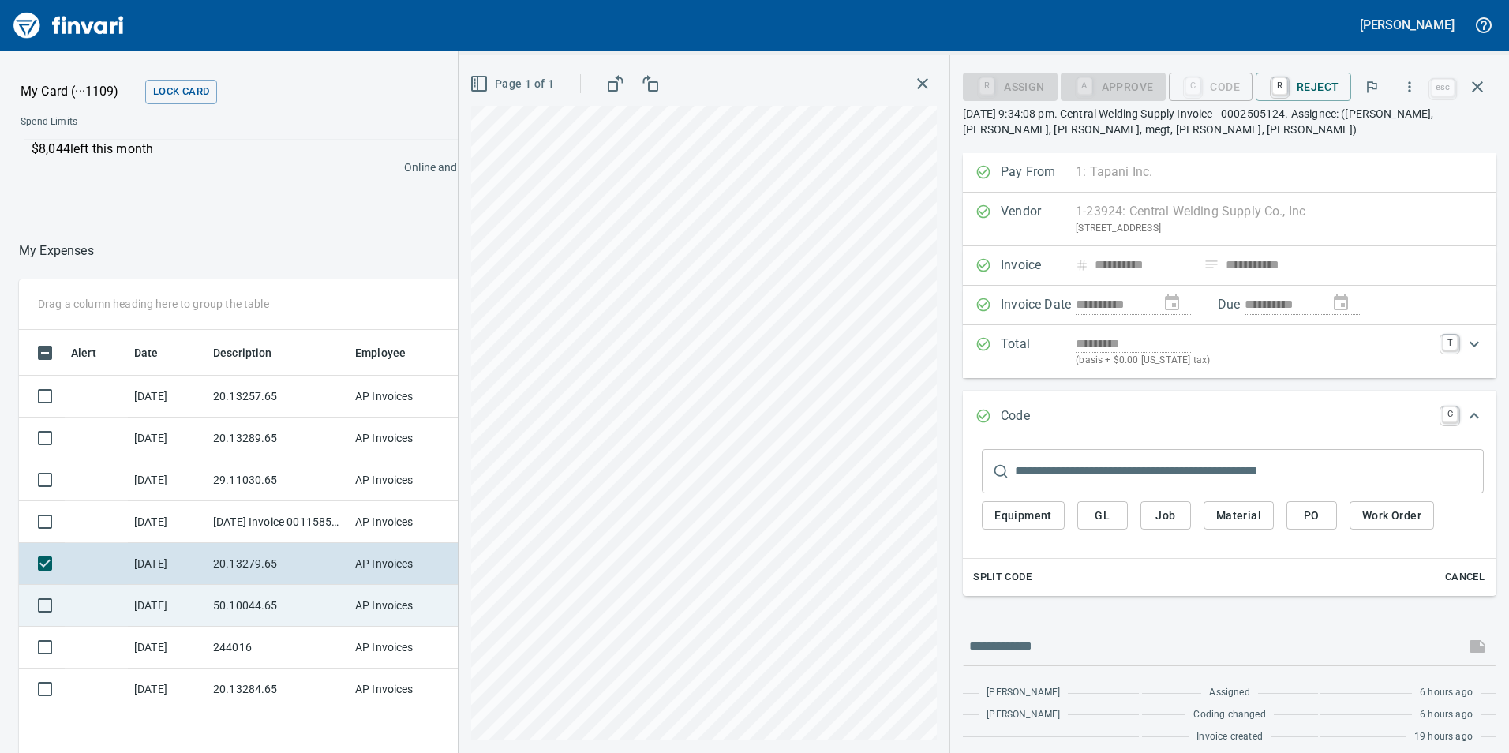
click at [264, 606] on td "50.10044.65" at bounding box center [278, 606] width 142 height 42
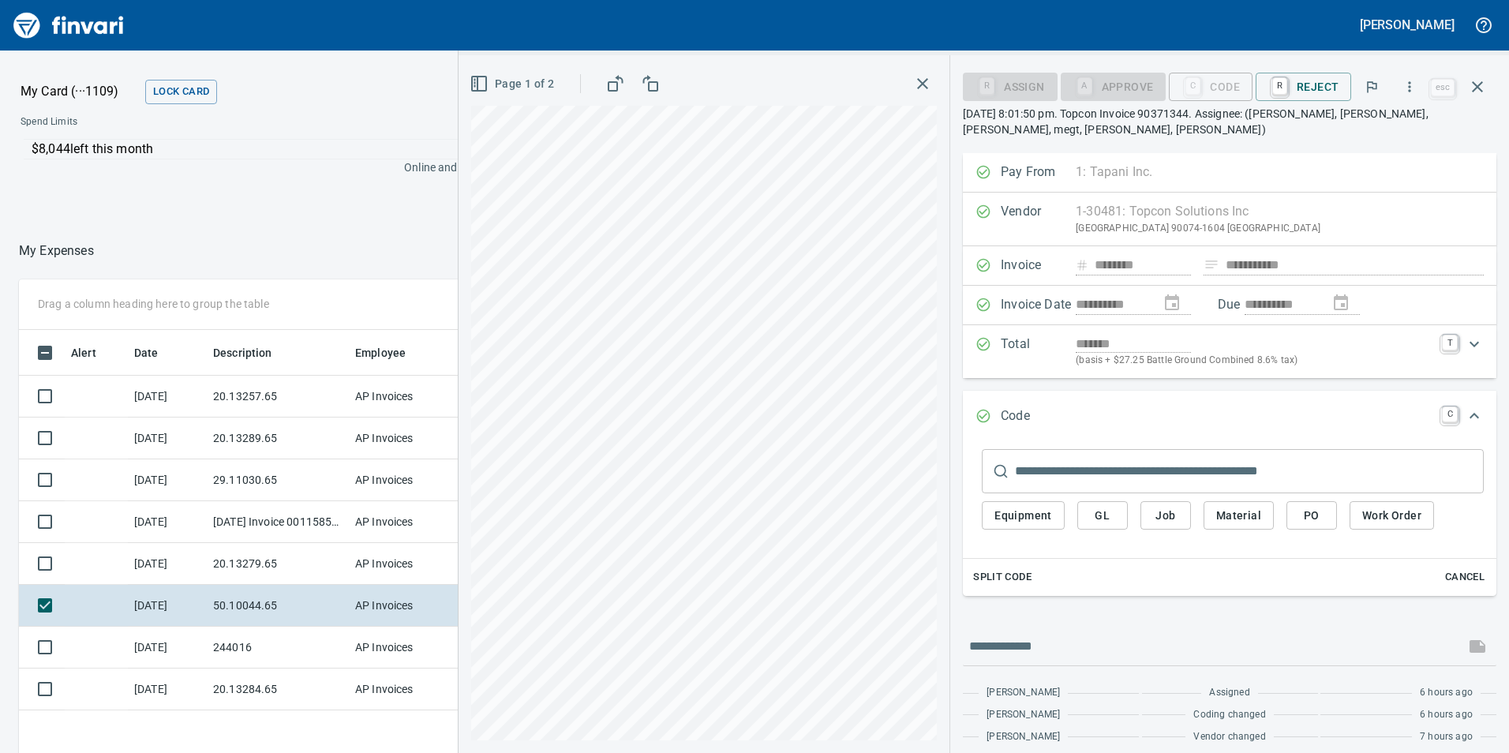
click at [1115, 515] on span "GL" at bounding box center [1102, 516] width 25 height 20
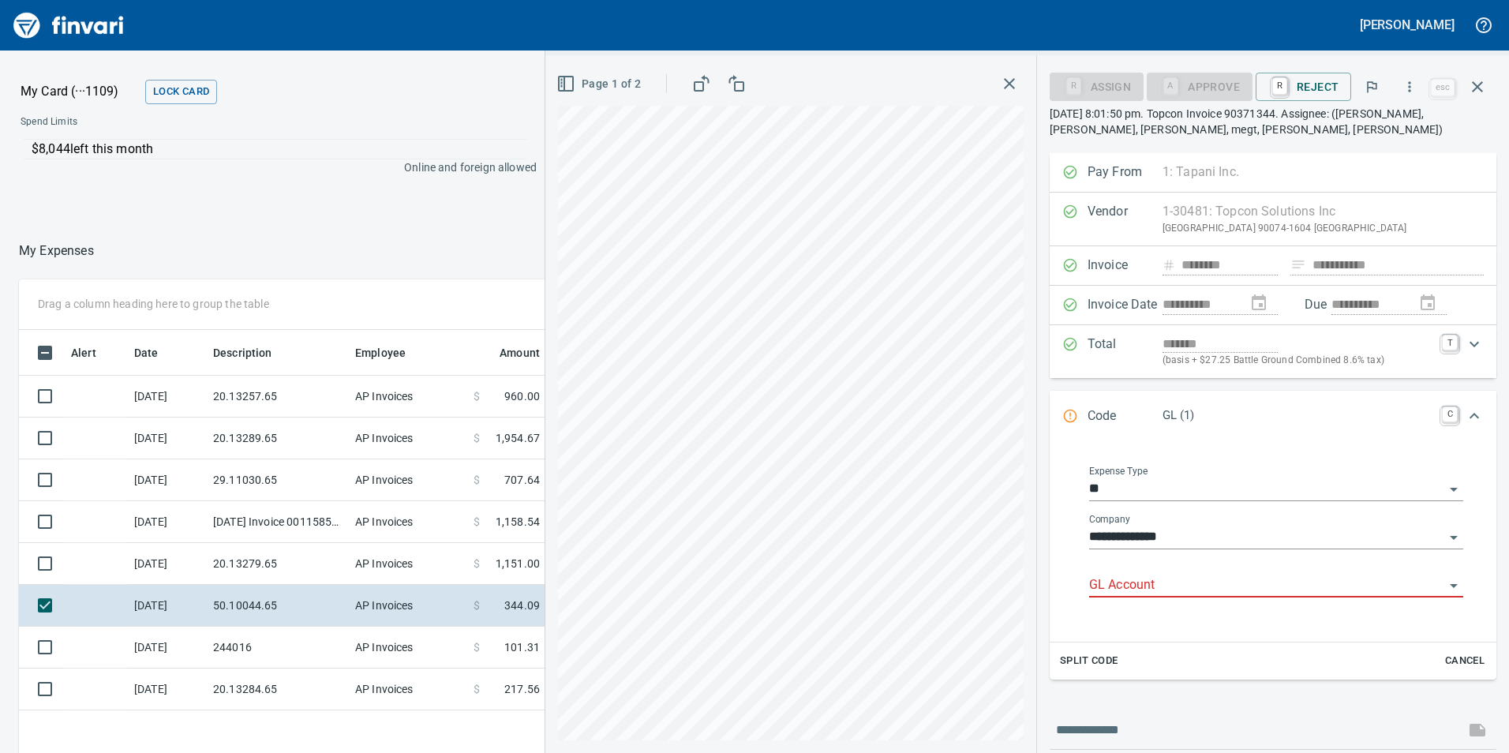
click at [1138, 584] on input "GL Account" at bounding box center [1266, 586] width 355 height 22
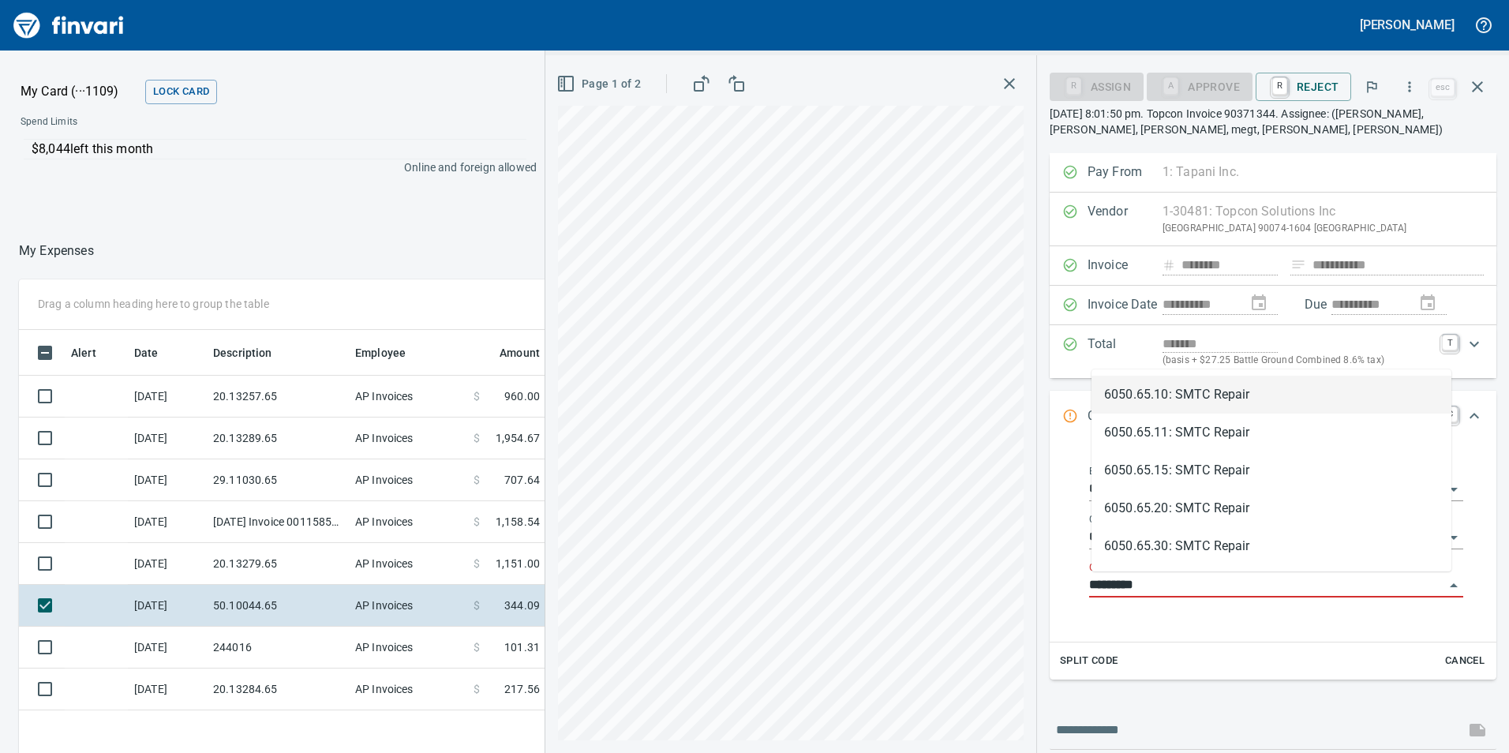
scroll to position [568, 1053]
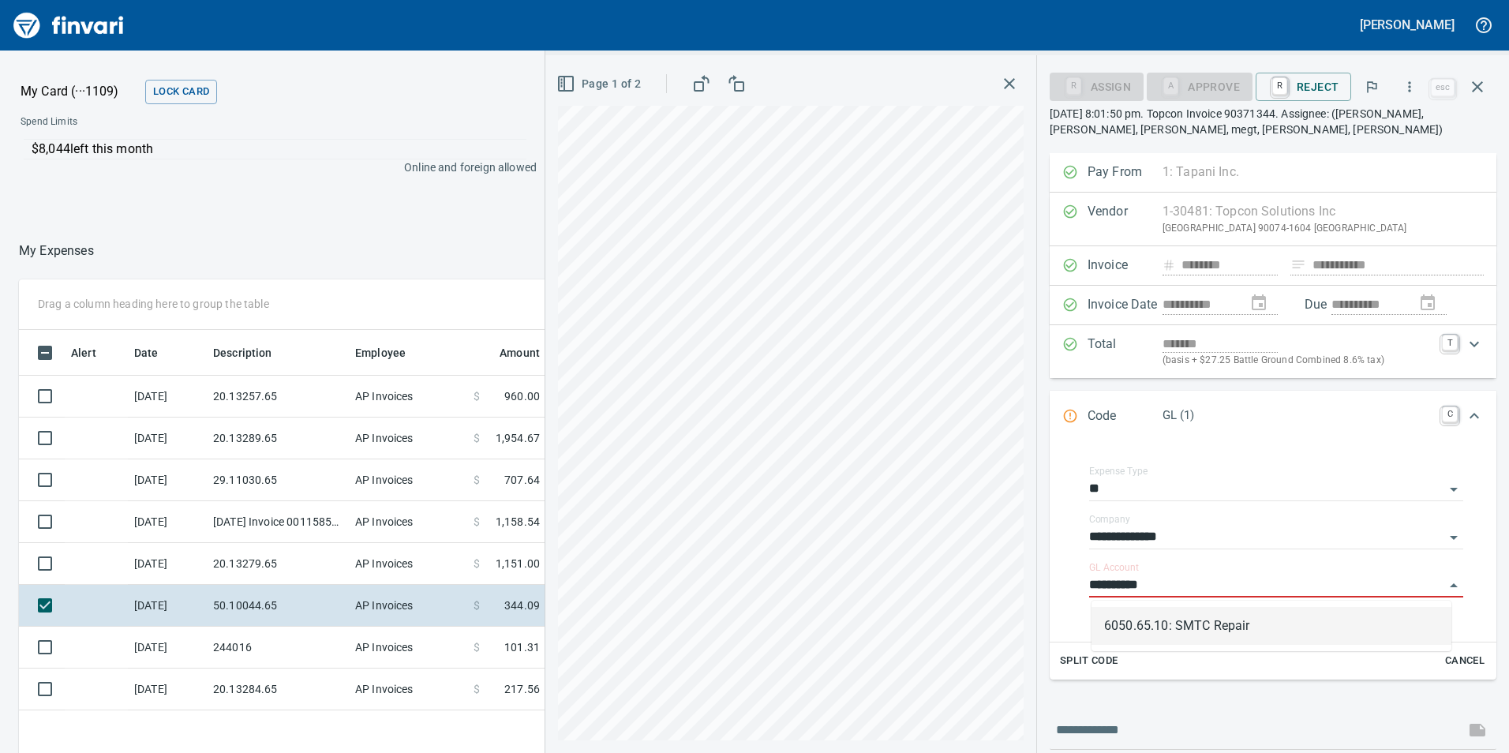
click at [1142, 624] on li "6050.65.10: SMTC Repair" at bounding box center [1272, 626] width 360 height 38
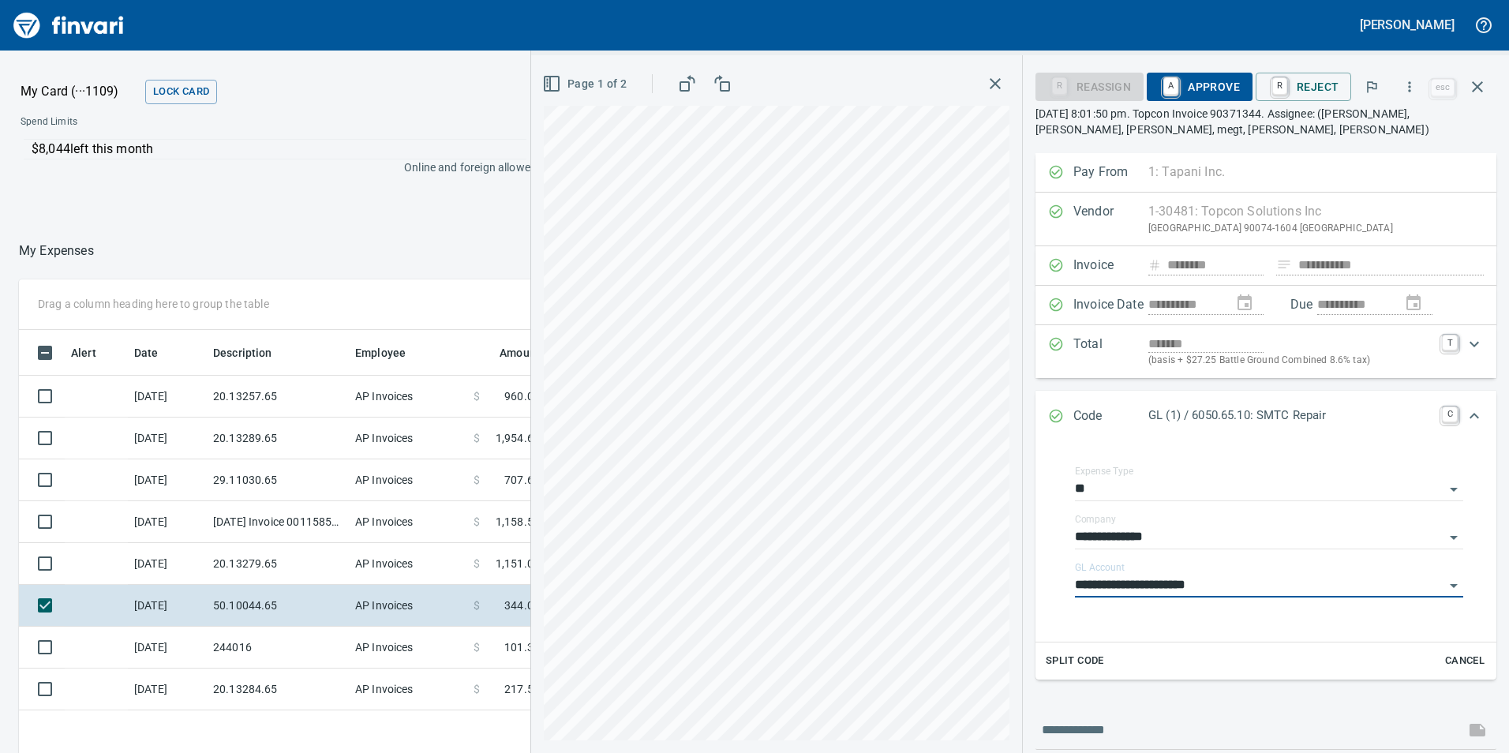
type input "**********"
click at [1204, 84] on span "A Approve" at bounding box center [1200, 86] width 81 height 27
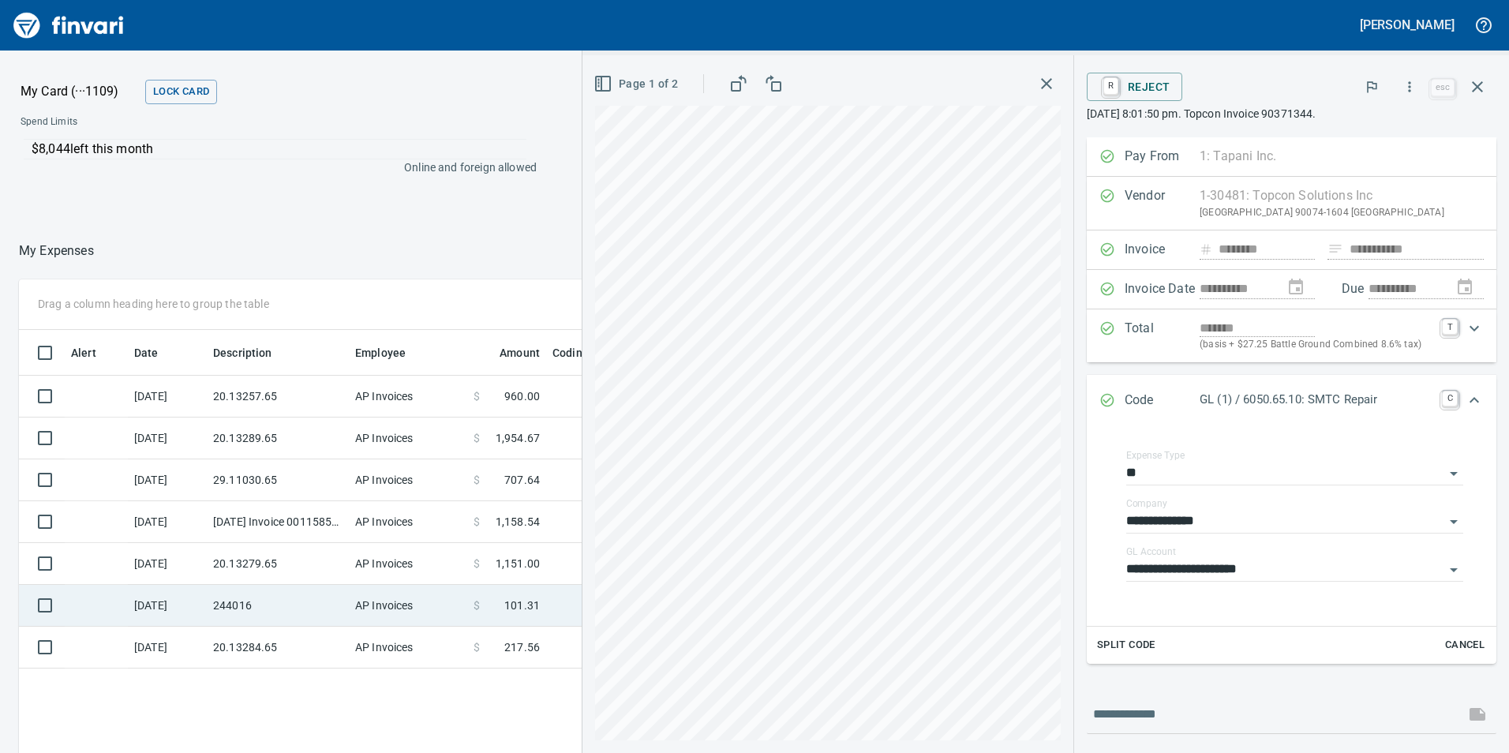
click at [292, 608] on td "244016" at bounding box center [278, 606] width 142 height 42
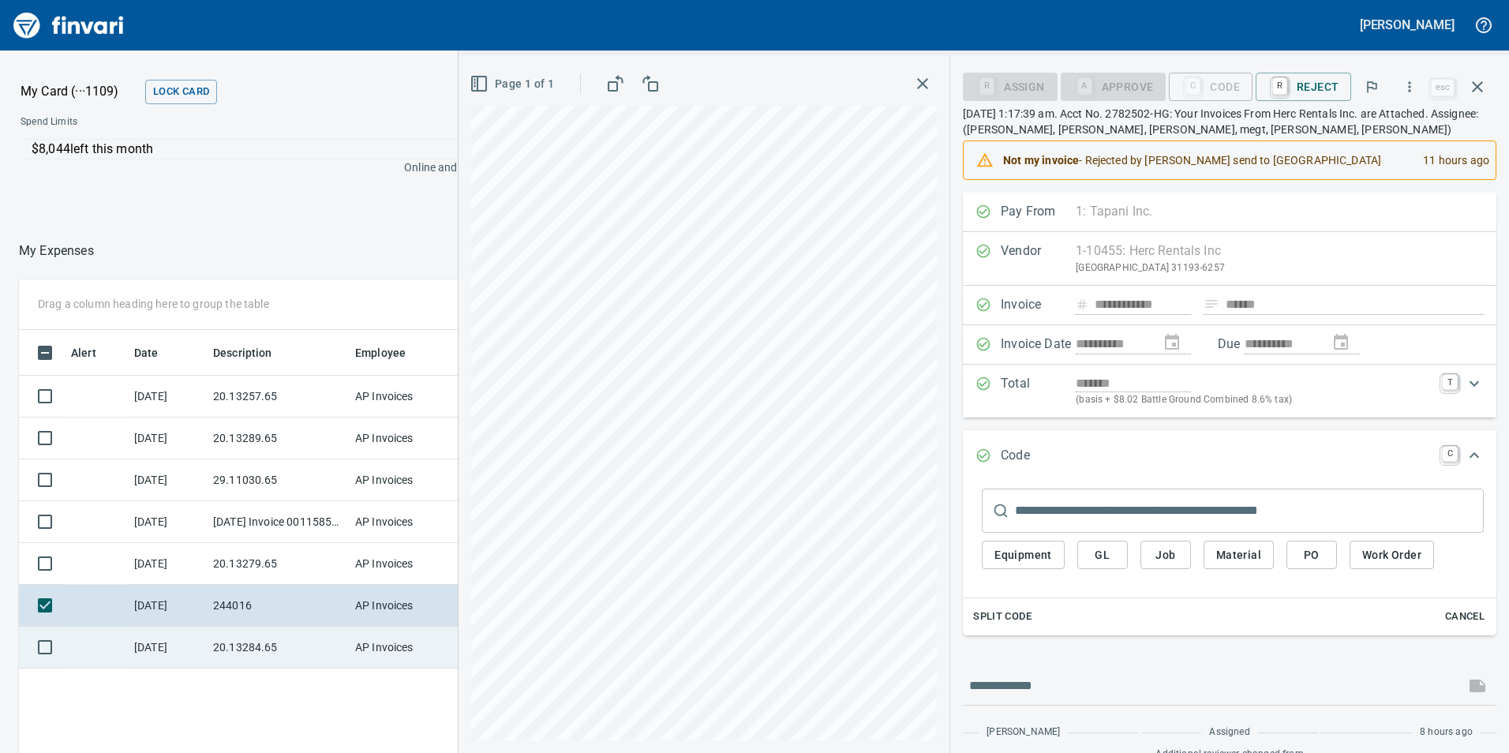
click at [283, 650] on td "20.13284.65" at bounding box center [278, 648] width 142 height 42
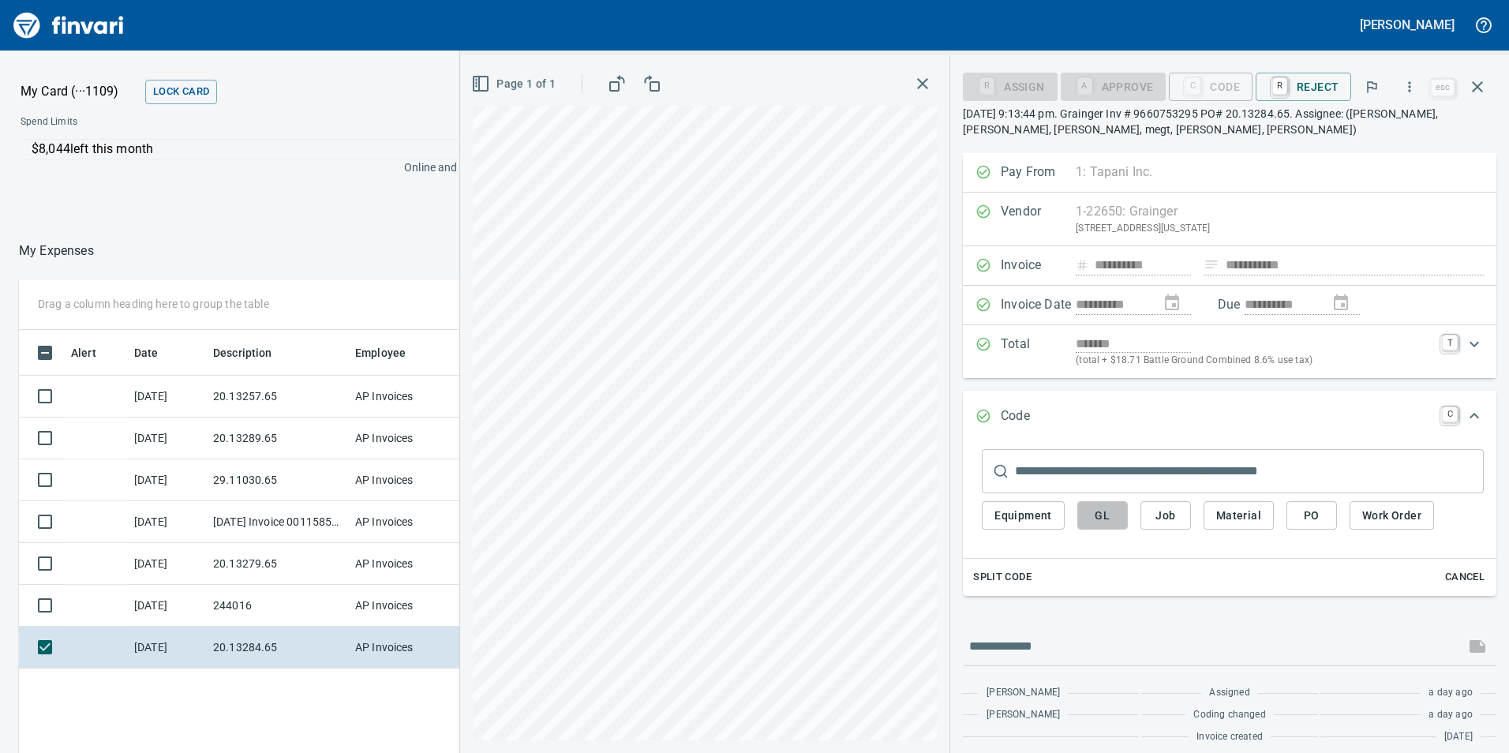
click at [1117, 524] on button "GL" at bounding box center [1103, 515] width 51 height 29
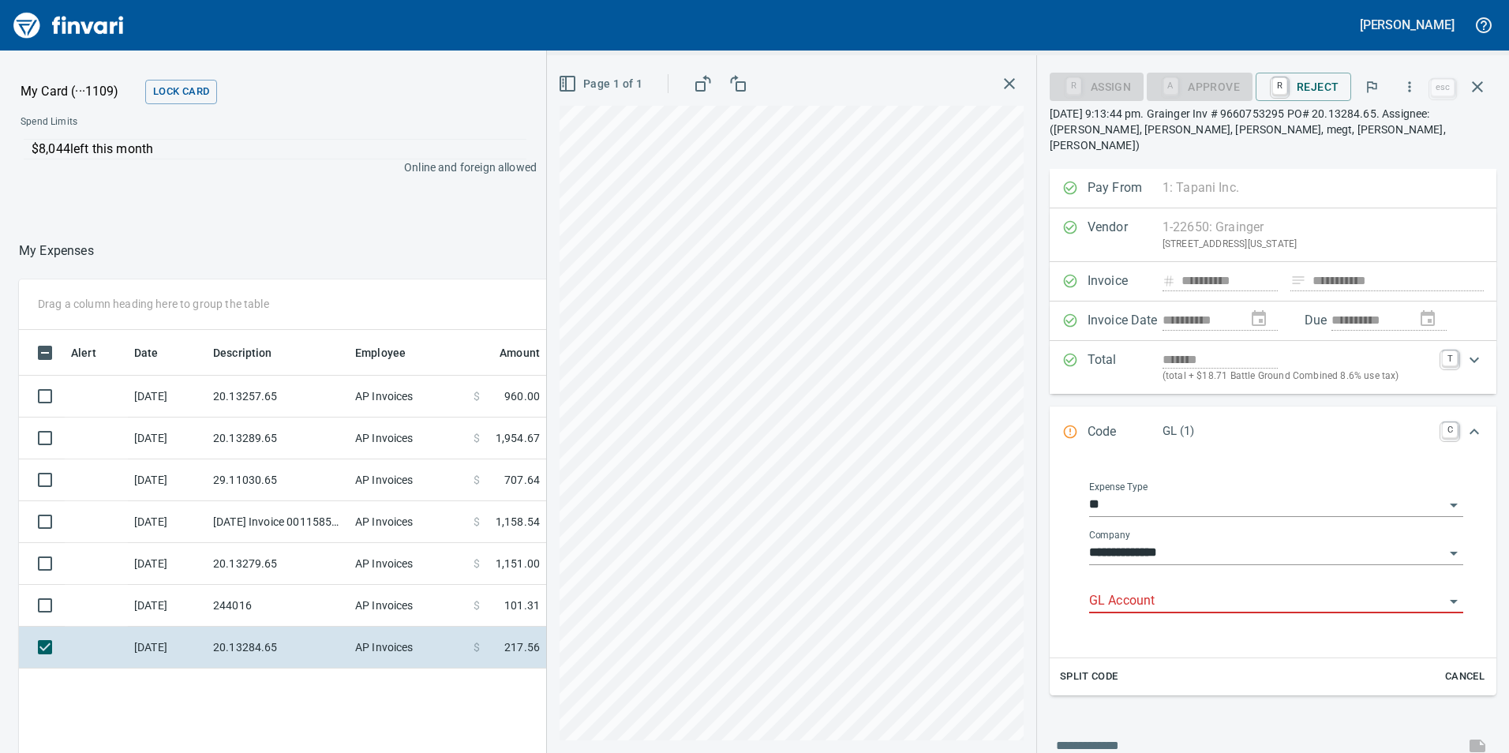
click at [1208, 590] on input "GL Account" at bounding box center [1266, 601] width 355 height 22
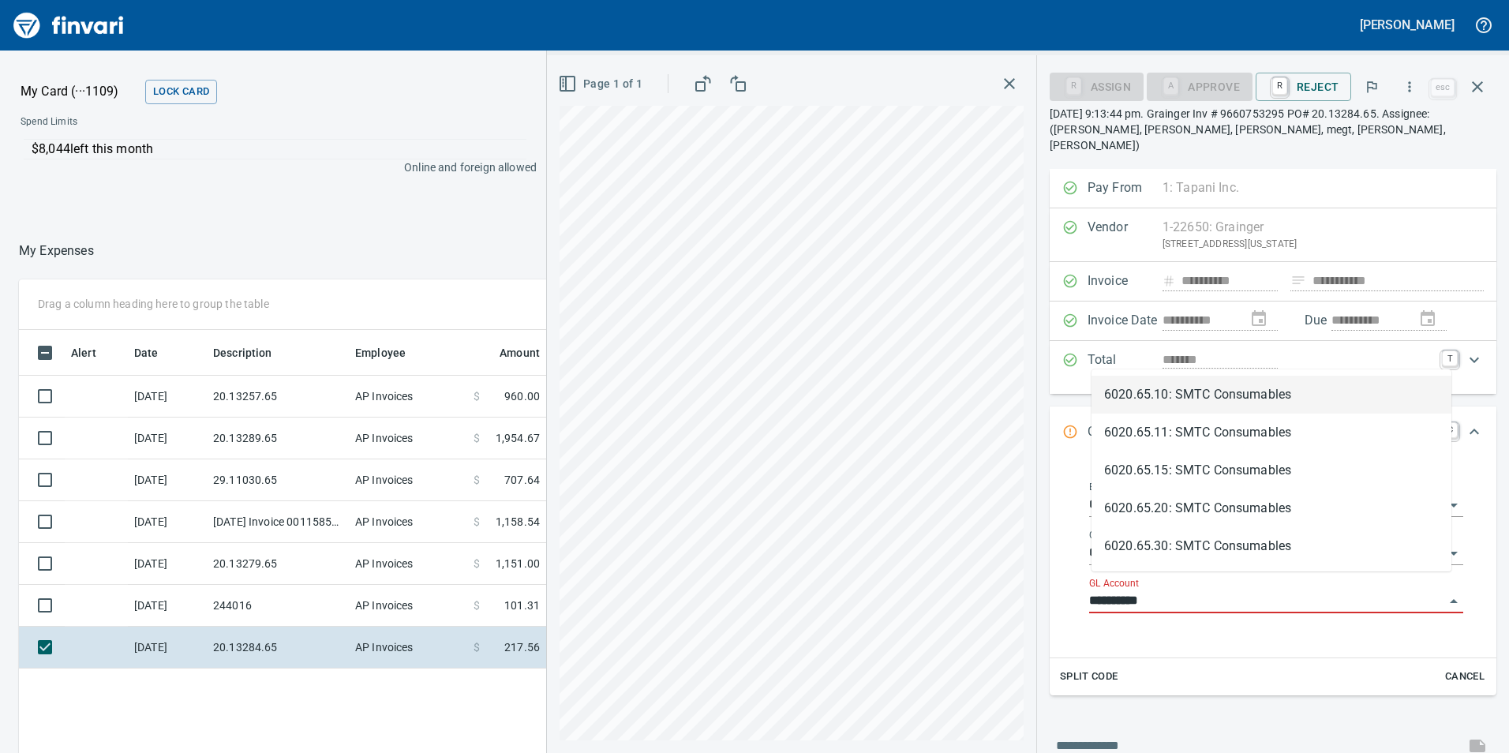
scroll to position [568, 1053]
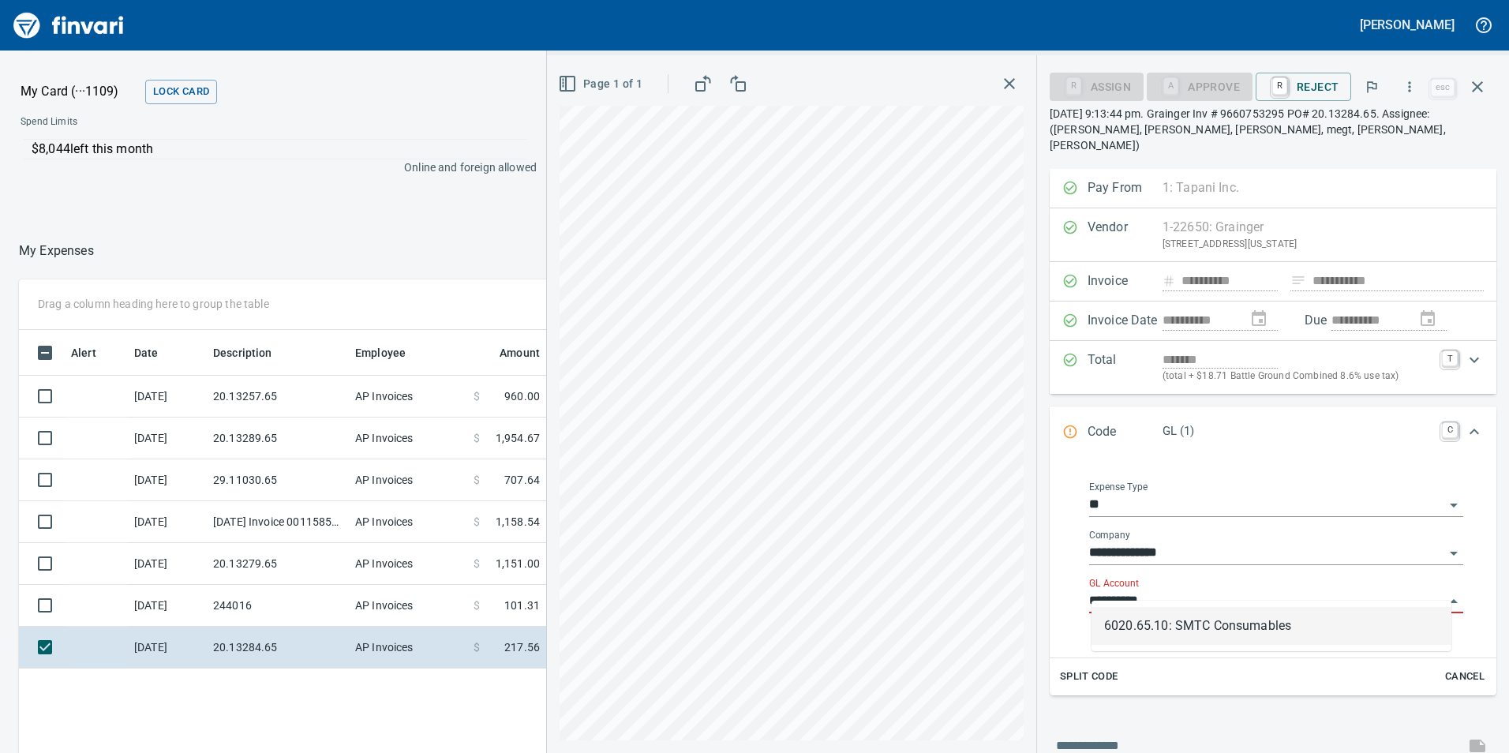
click at [1170, 590] on input "**********" at bounding box center [1266, 601] width 355 height 22
click at [1197, 635] on li "6020.65.10: SMTC Consumables" at bounding box center [1272, 626] width 360 height 38
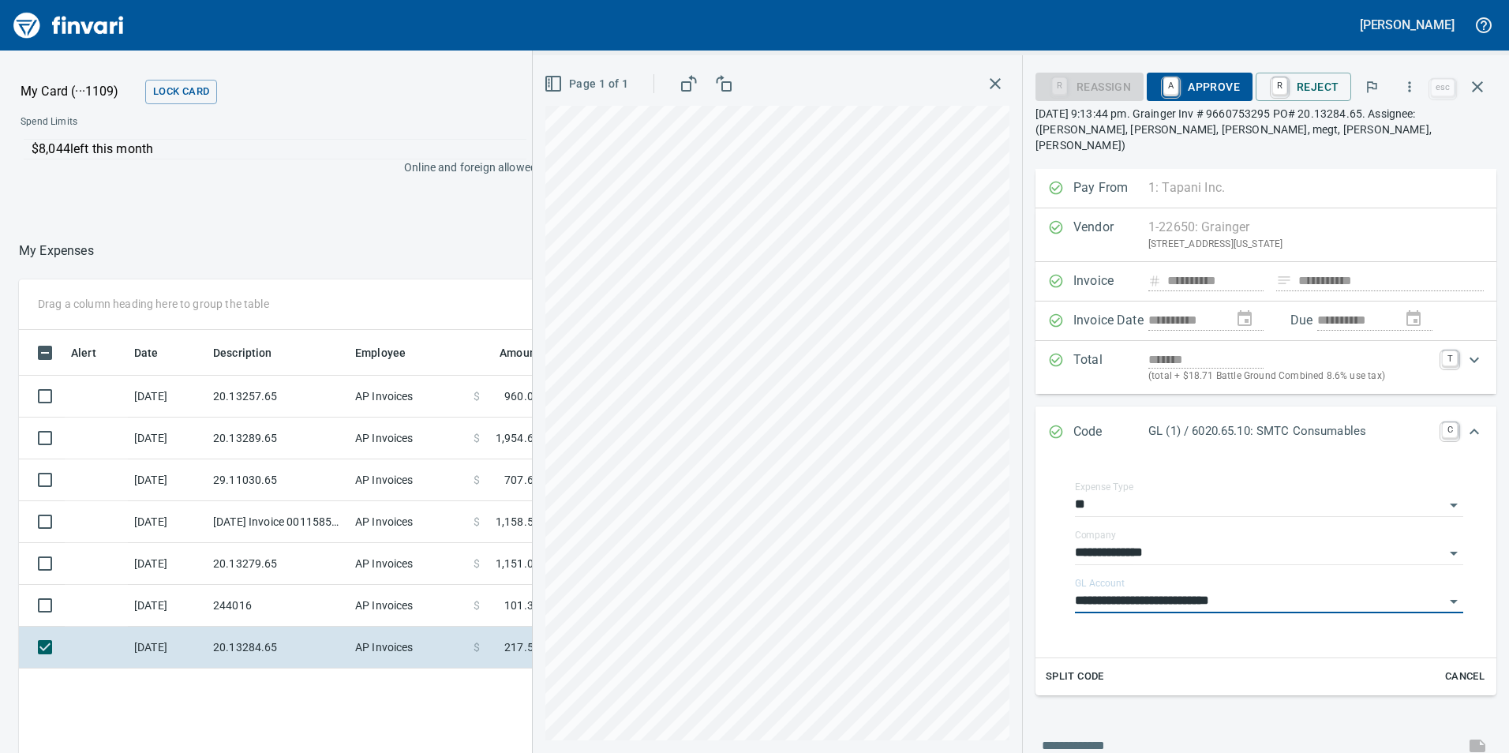
type input "**********"
click at [1231, 99] on span "A Approve" at bounding box center [1200, 86] width 81 height 27
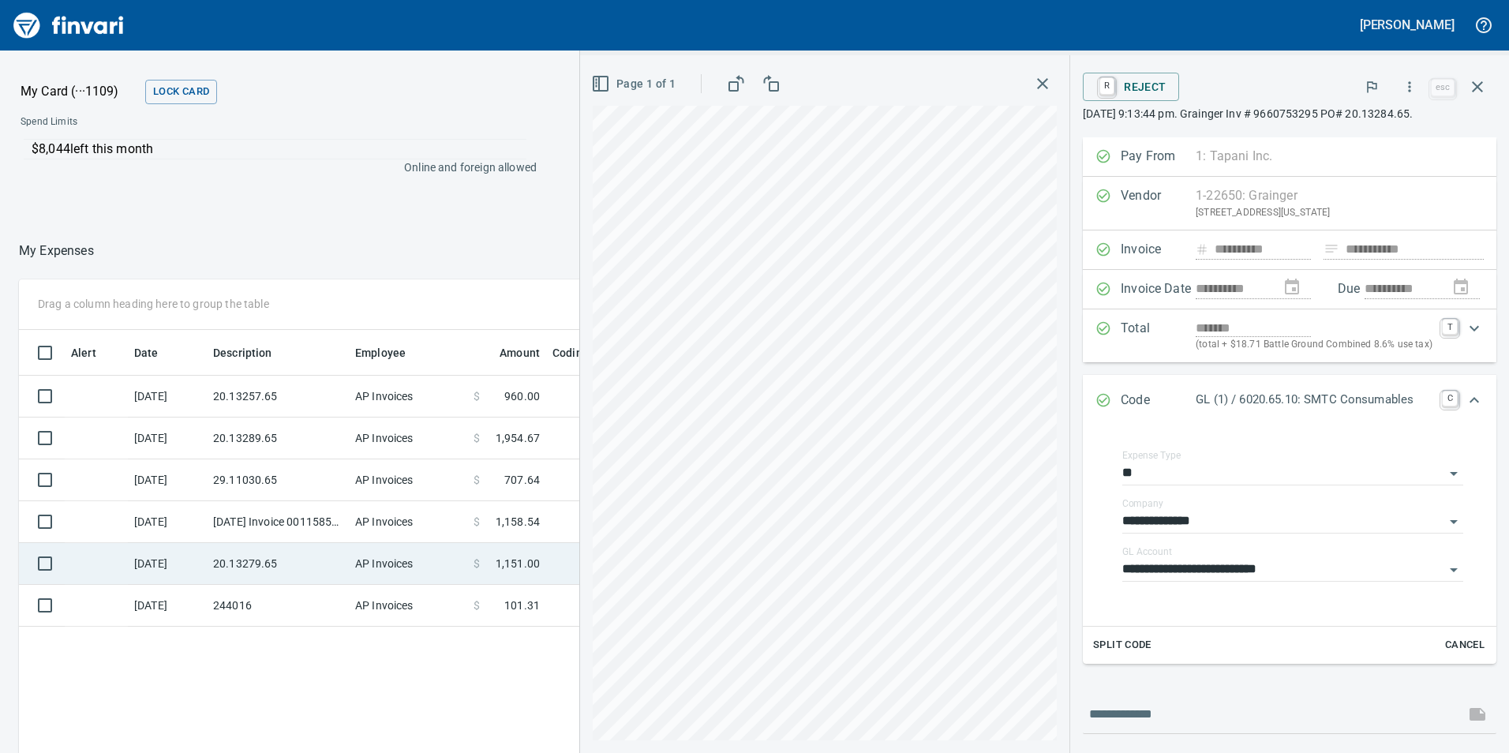
click at [295, 549] on td "20.13279.65" at bounding box center [278, 564] width 142 height 42
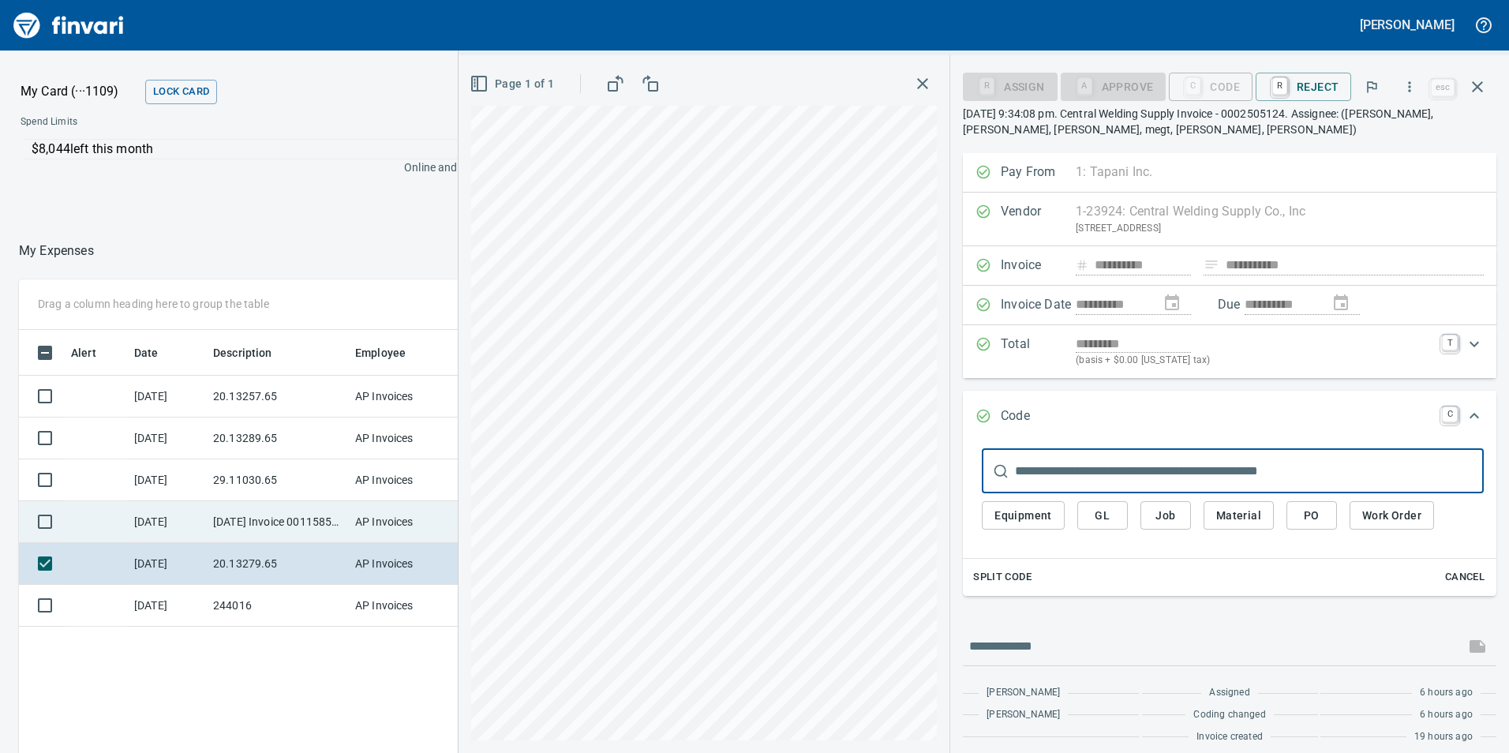
click at [337, 524] on td "[DATE] Invoice 001158533-0 from Cessco Inc (1-10167)" at bounding box center [278, 522] width 142 height 42
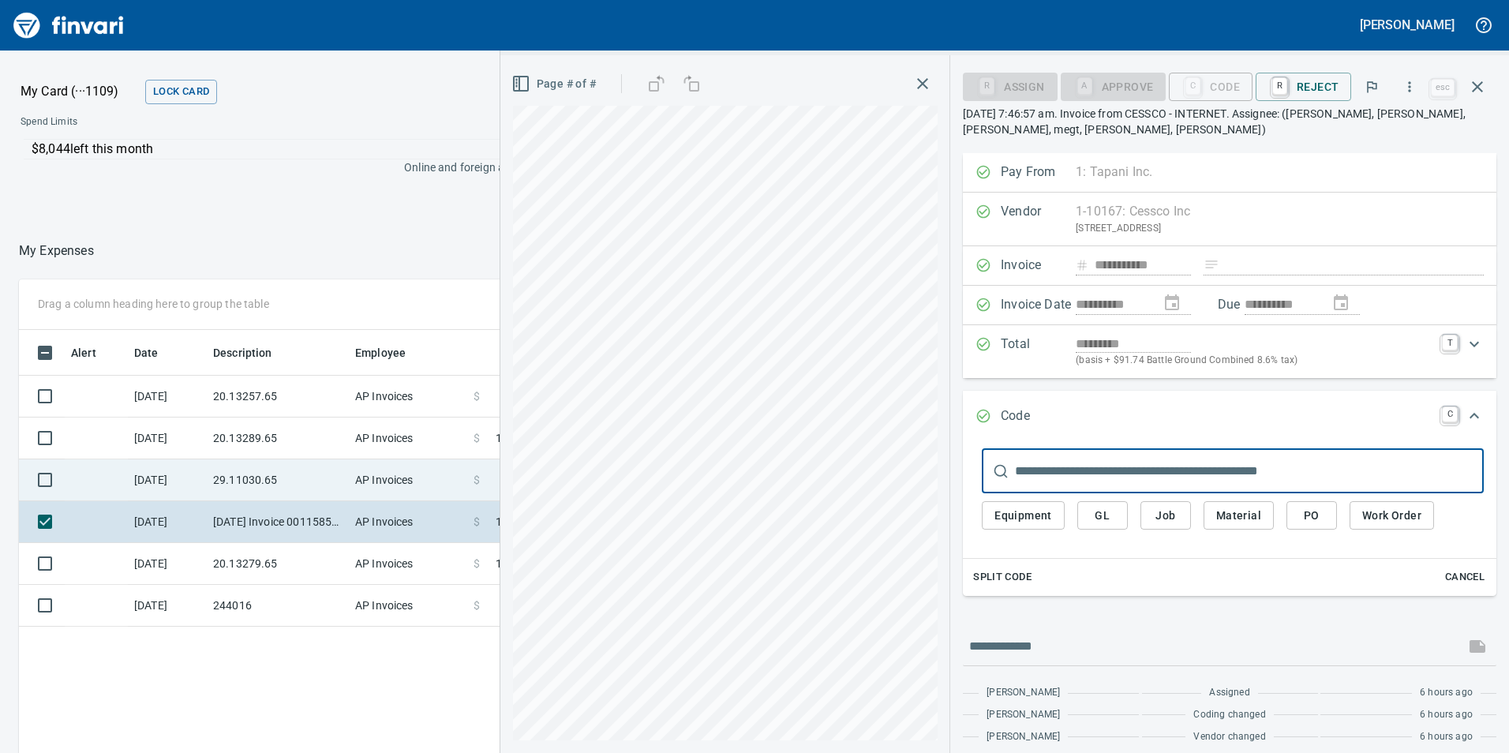
click at [328, 481] on td "29.11030.65" at bounding box center [278, 480] width 142 height 42
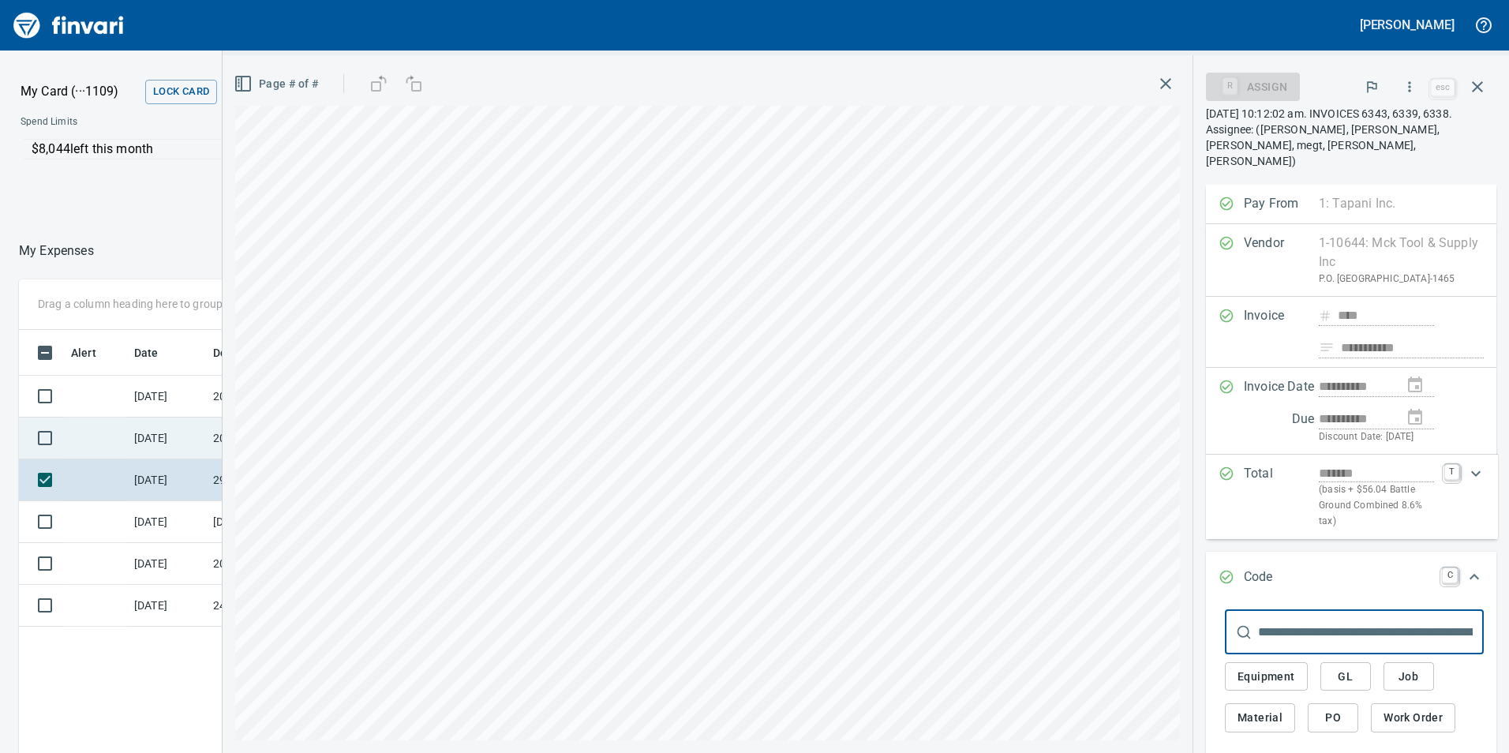
click at [197, 436] on td "[DATE]" at bounding box center [167, 439] width 79 height 42
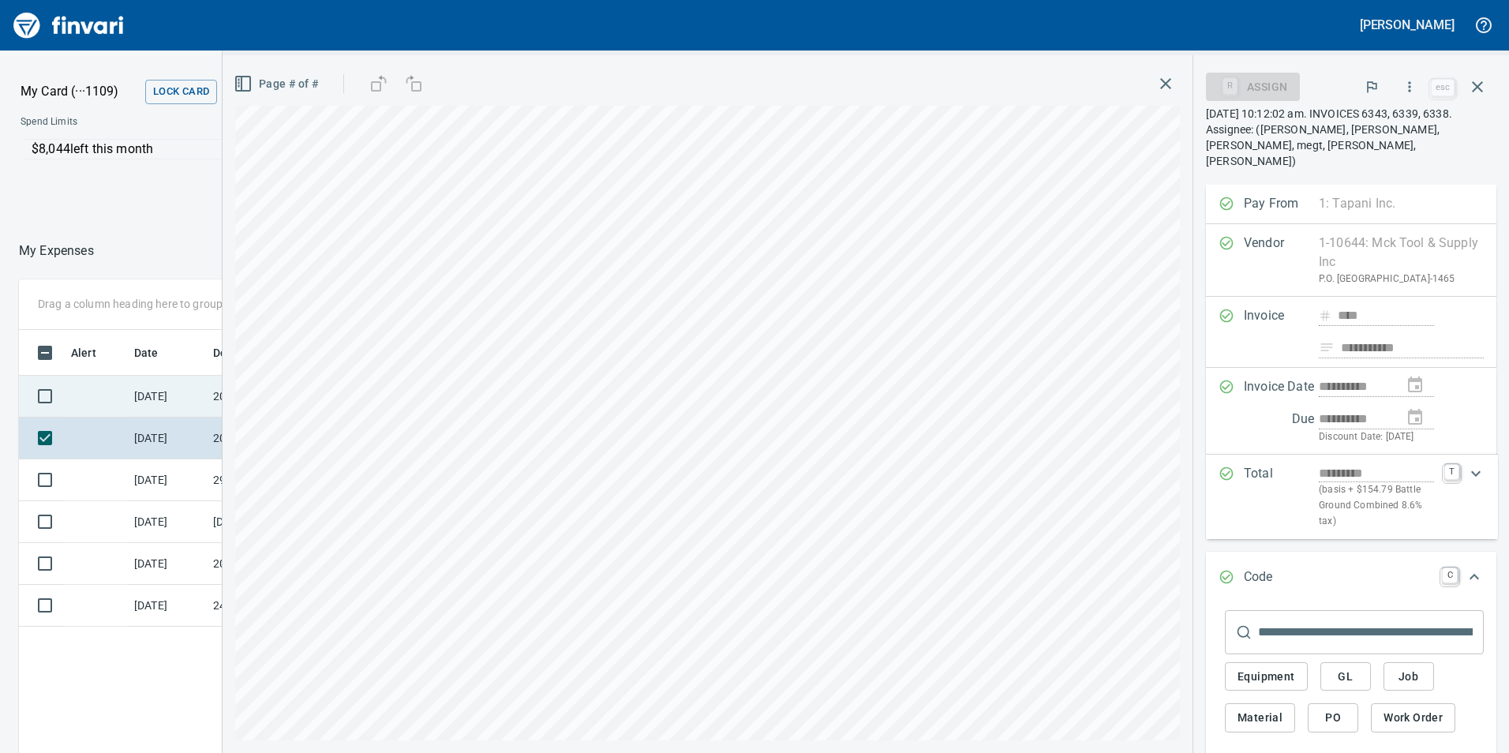
click at [191, 388] on td "[DATE]" at bounding box center [167, 397] width 79 height 42
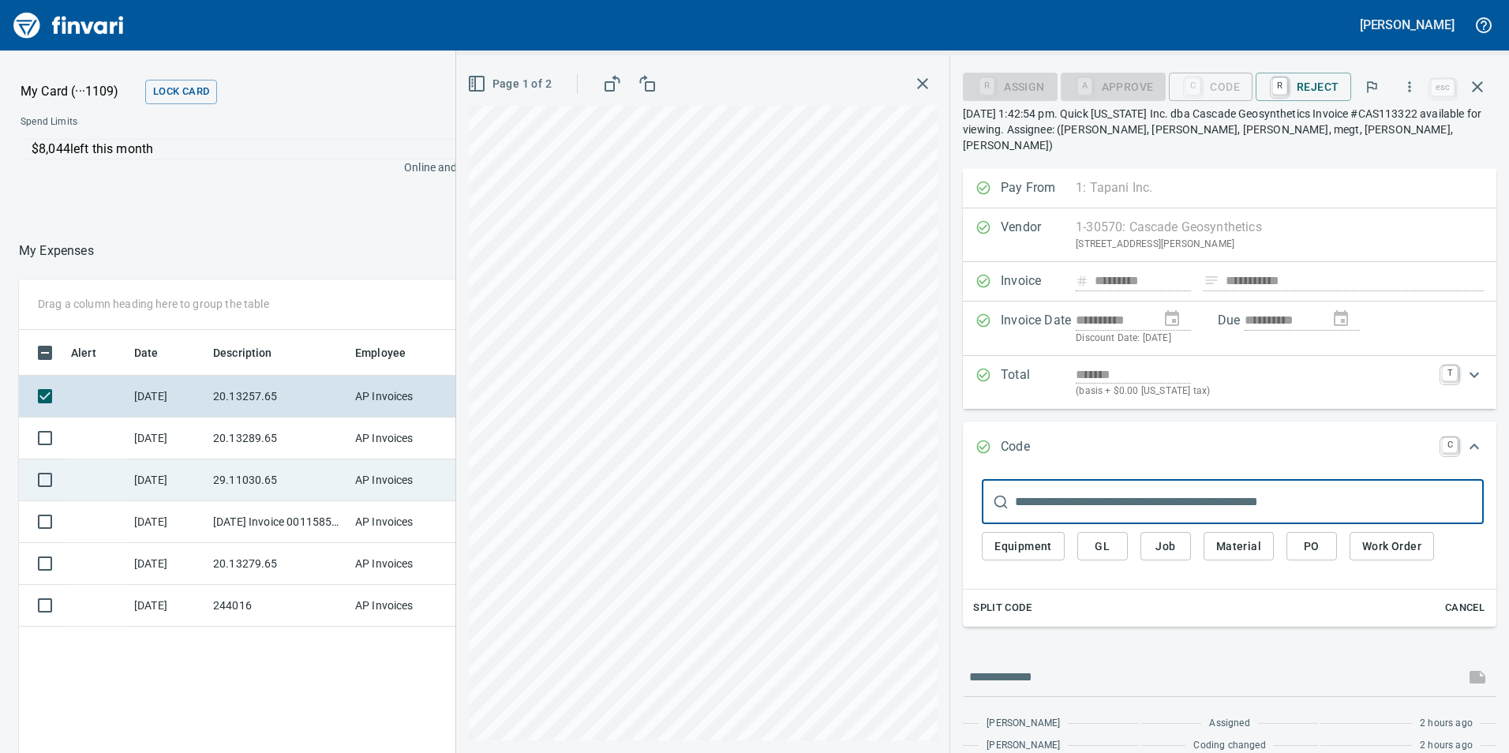
click at [278, 489] on td "29.11030.65" at bounding box center [278, 480] width 142 height 42
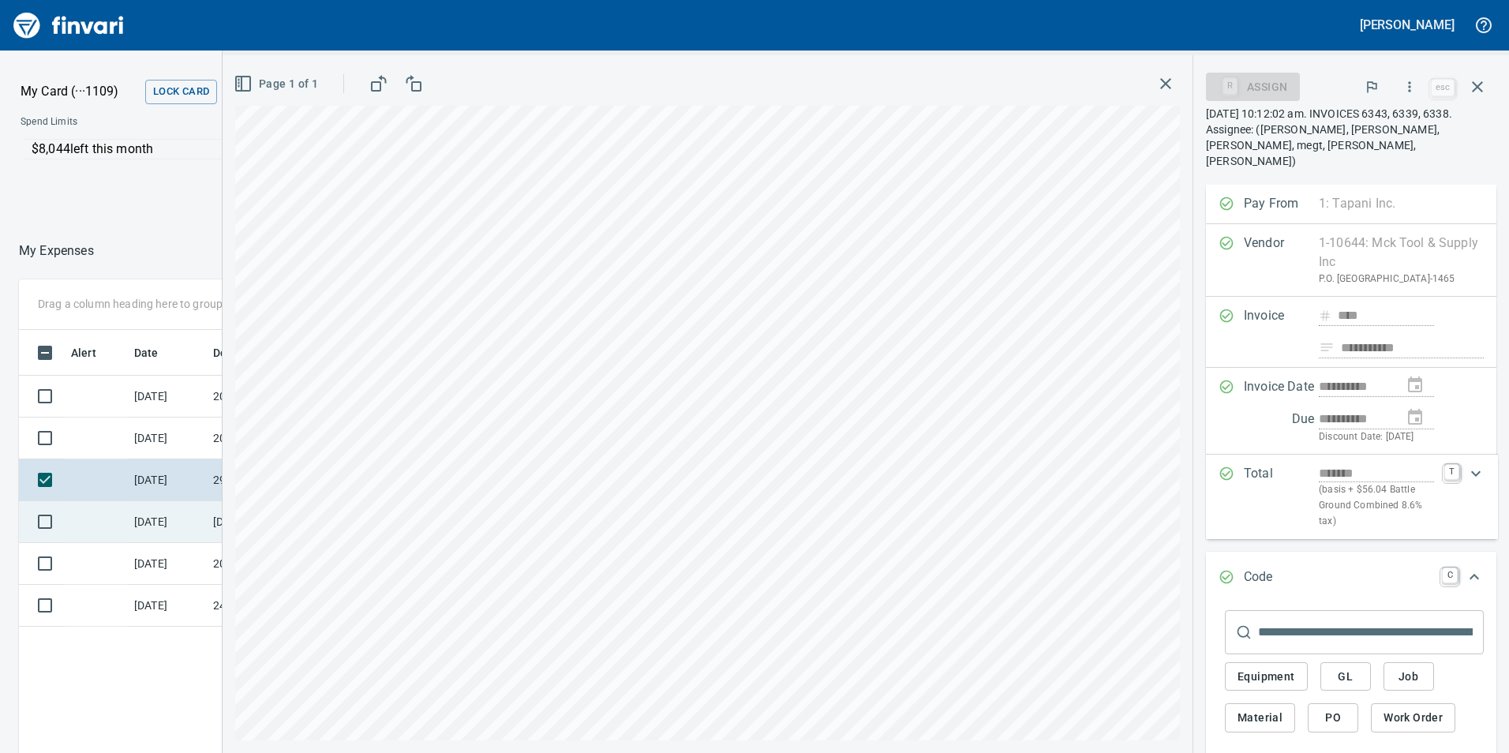
click at [182, 525] on td "[DATE]" at bounding box center [167, 522] width 79 height 42
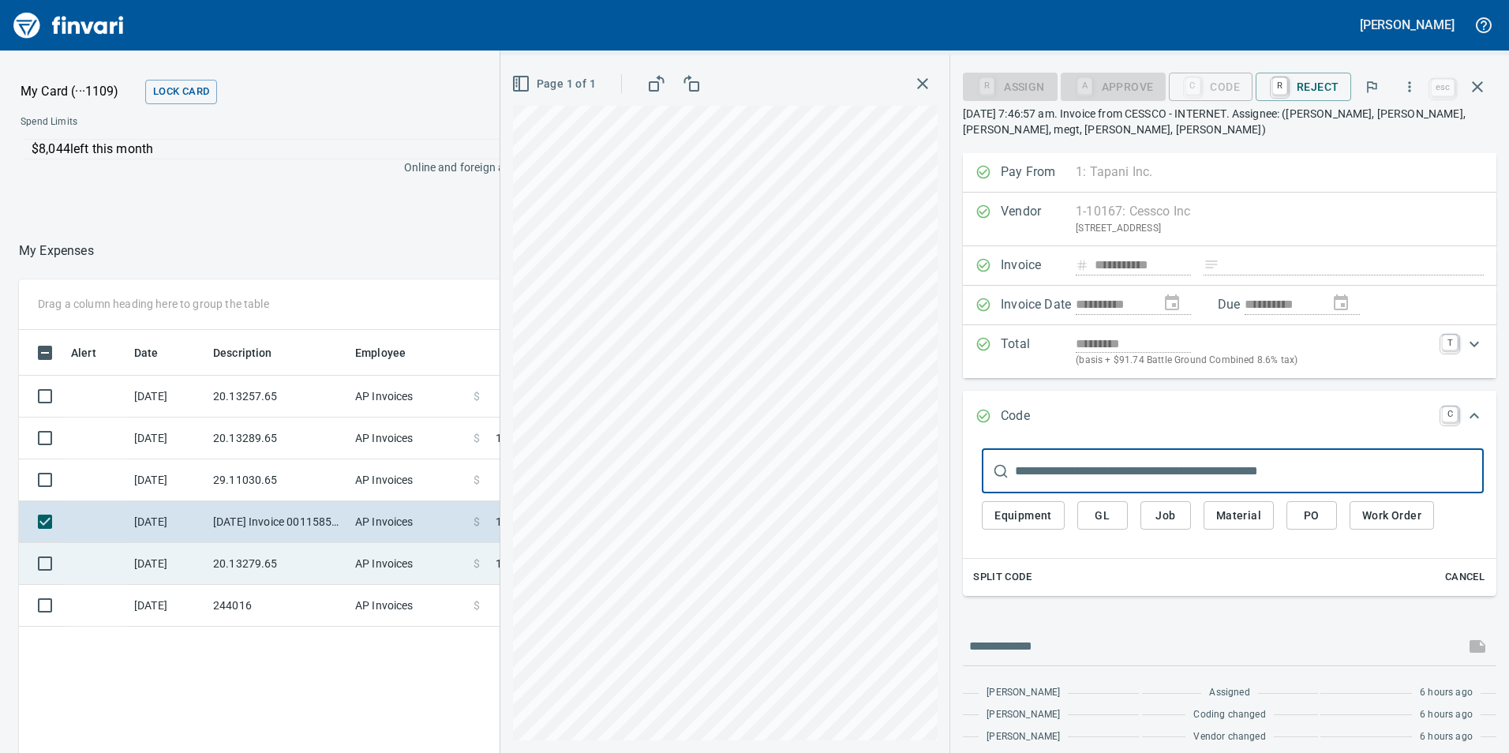
click at [316, 570] on td "20.13279.65" at bounding box center [278, 564] width 142 height 42
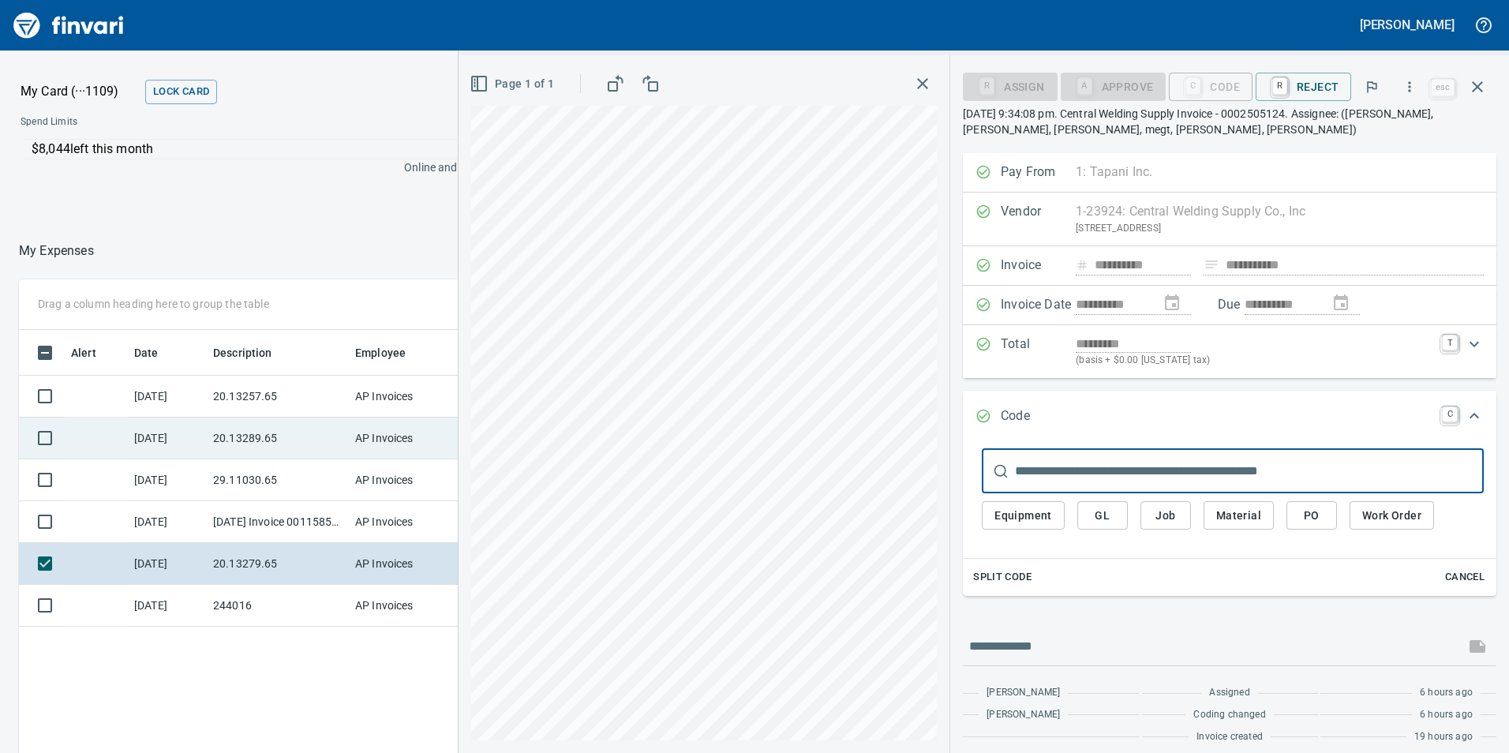
click at [261, 434] on td "20.13289.65" at bounding box center [278, 439] width 142 height 42
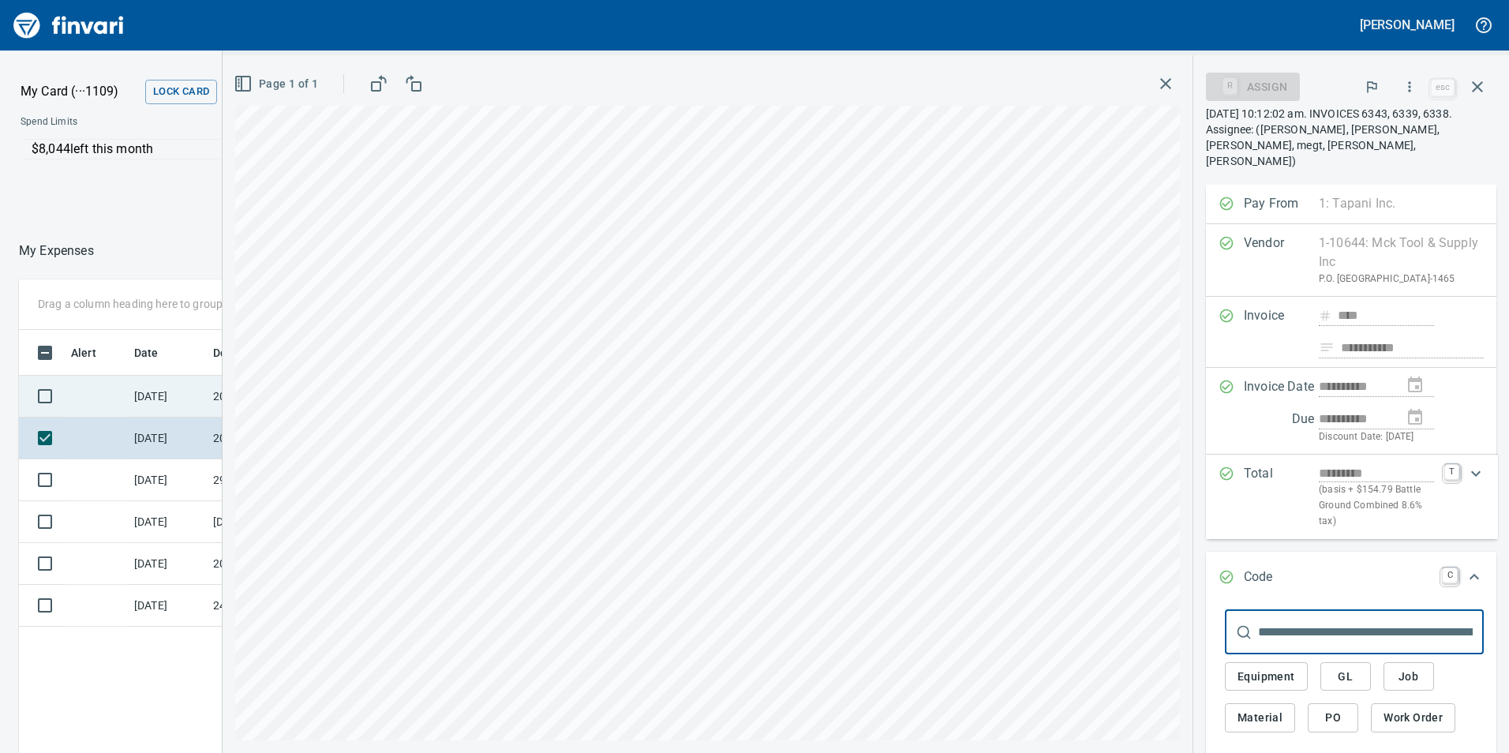
click at [197, 396] on td "[DATE]" at bounding box center [167, 397] width 79 height 42
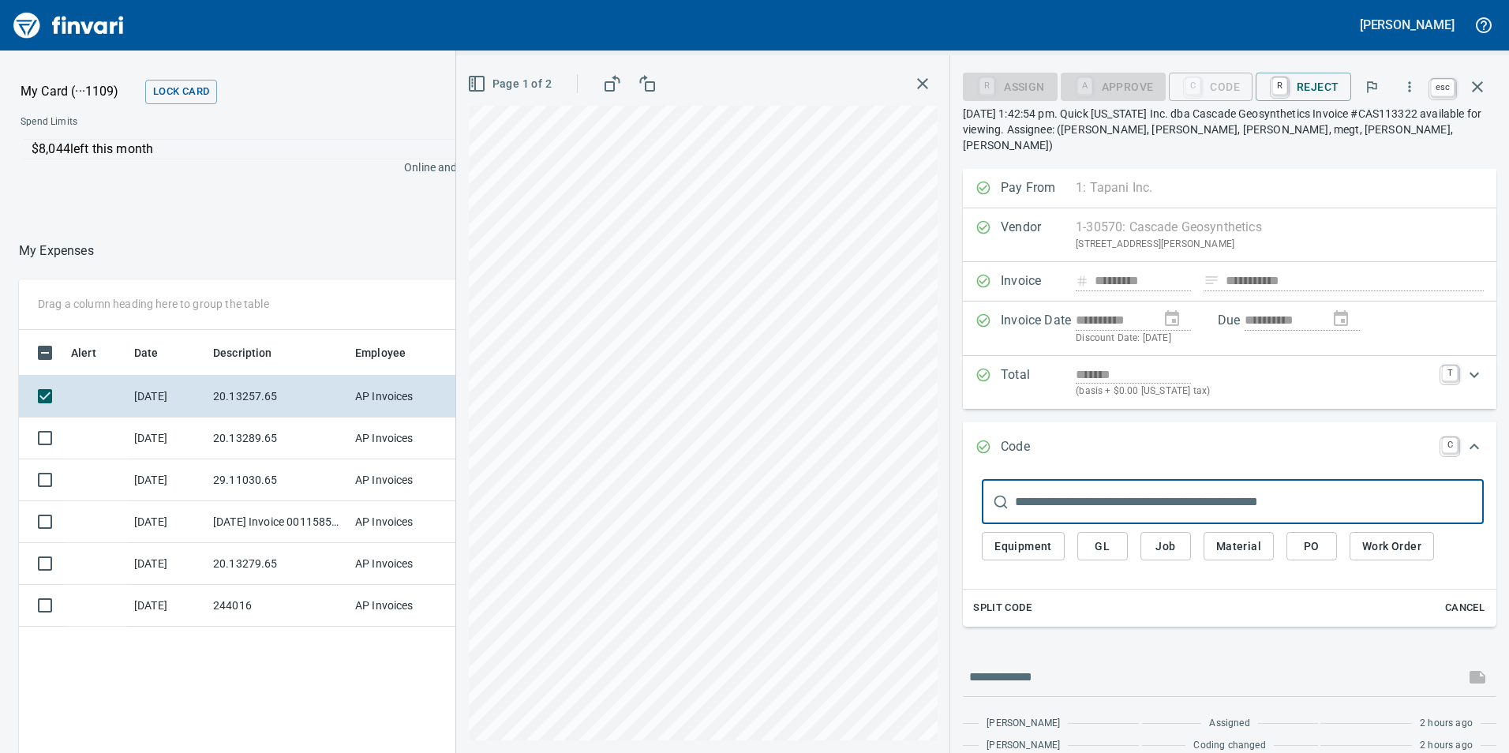
click at [1475, 86] on icon "button" at bounding box center [1477, 86] width 19 height 19
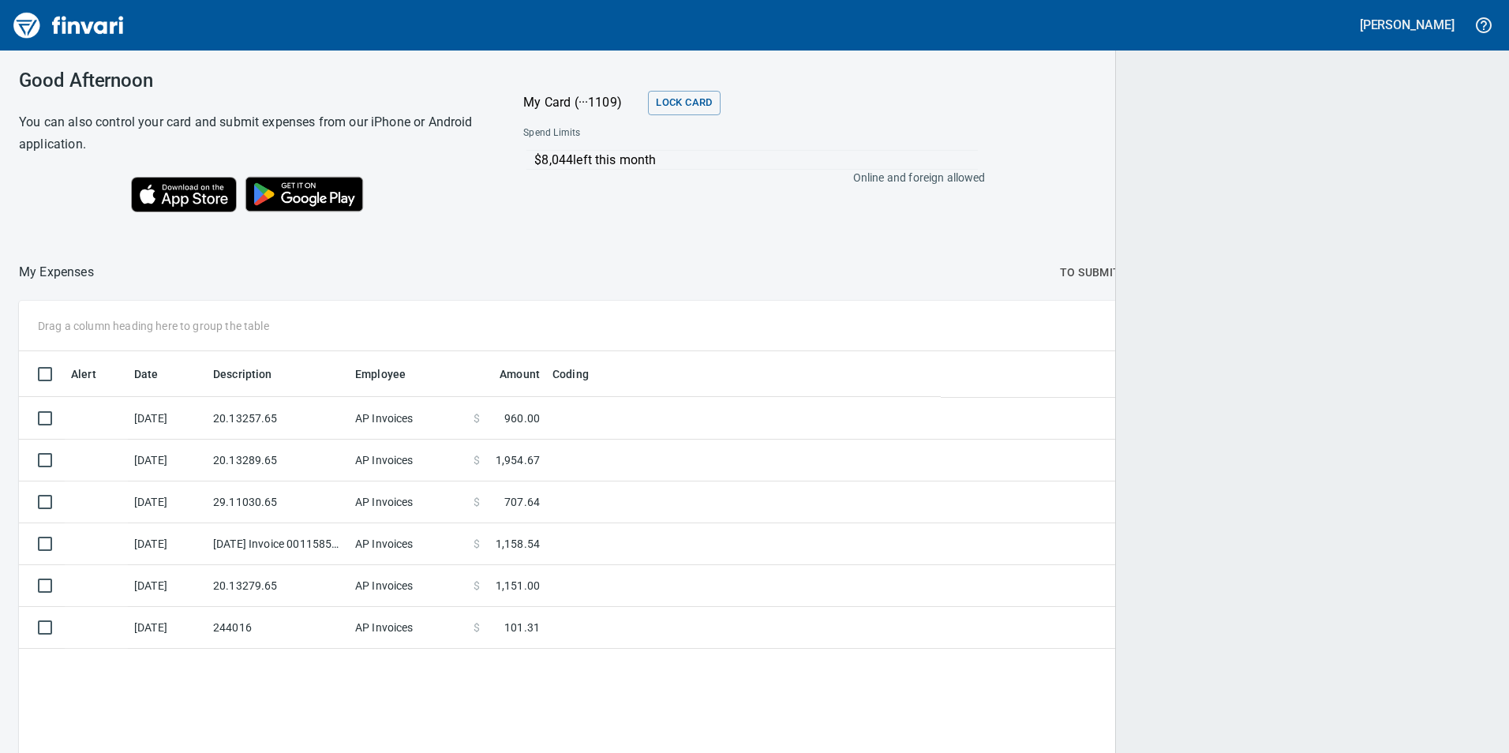
scroll to position [2, 2]
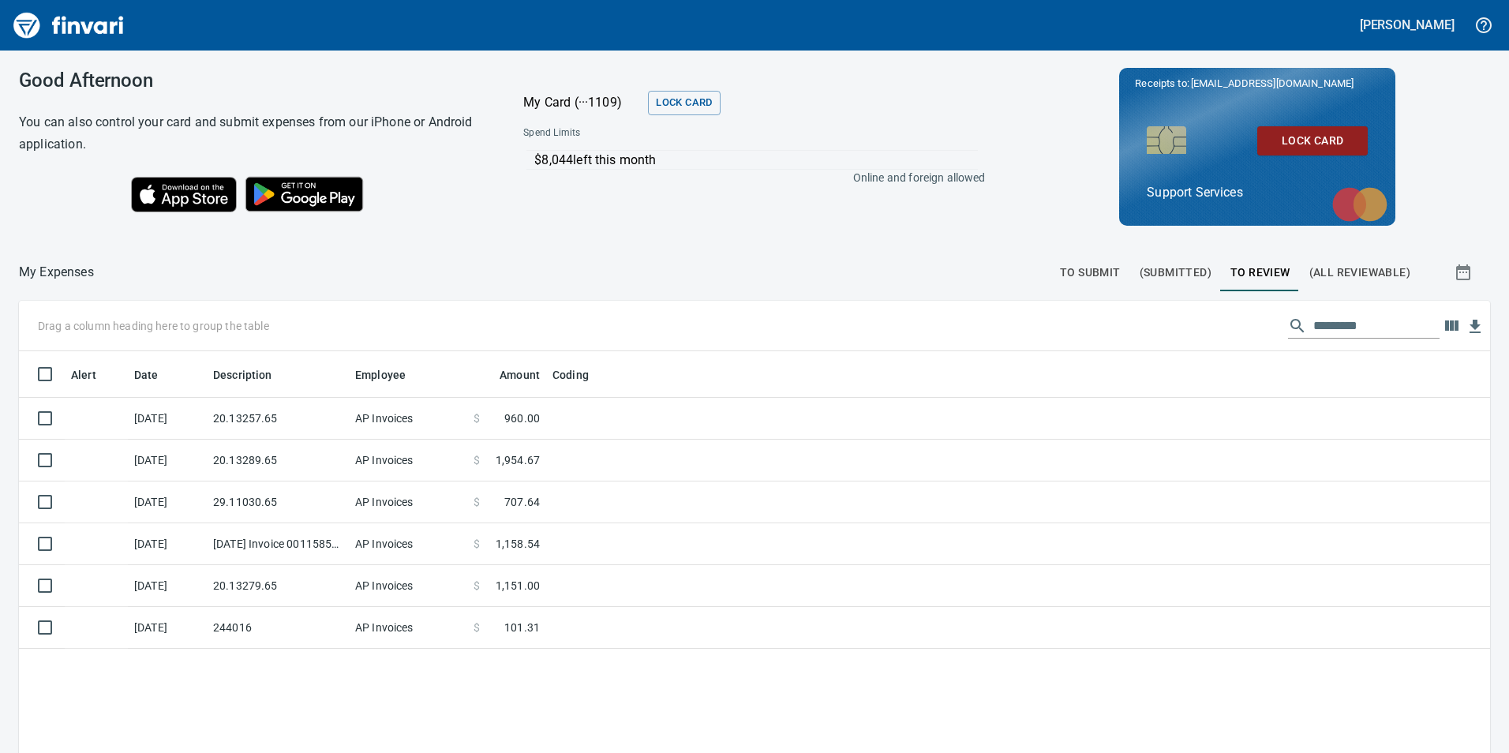
click at [1093, 270] on span "To Submit" at bounding box center [1090, 273] width 61 height 20
